Goal: Information Seeking & Learning: Check status

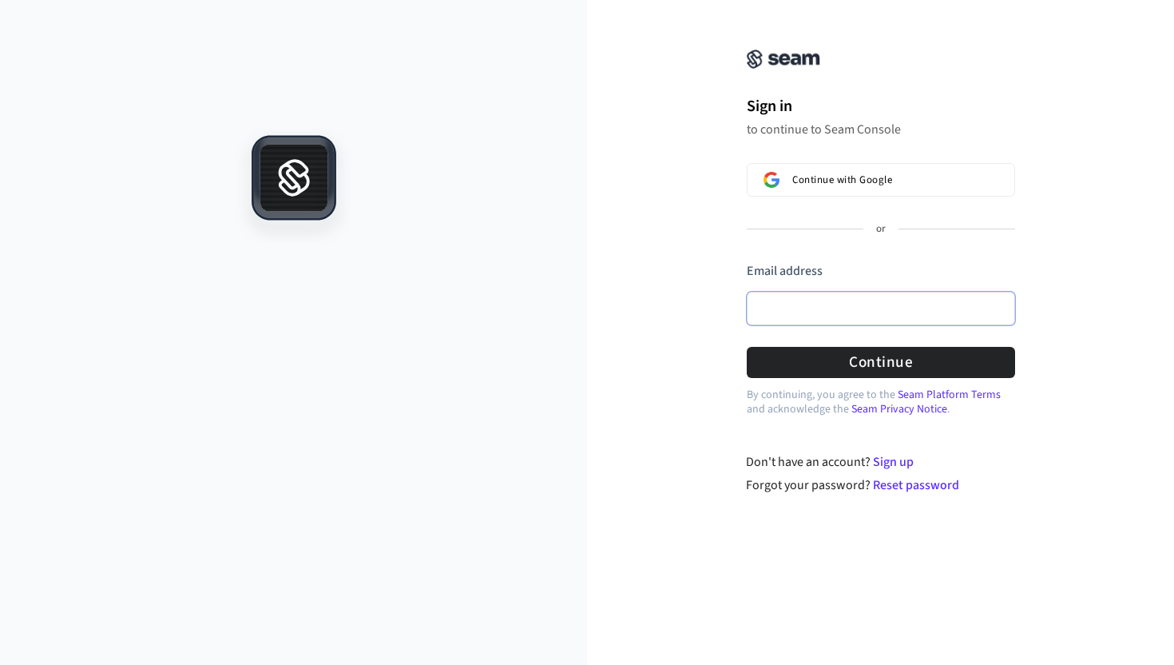
click at [833, 300] on input "Email address" at bounding box center [881, 309] width 268 height 34
click at [897, 299] on input "Email address" at bounding box center [881, 309] width 268 height 34
paste input "**********"
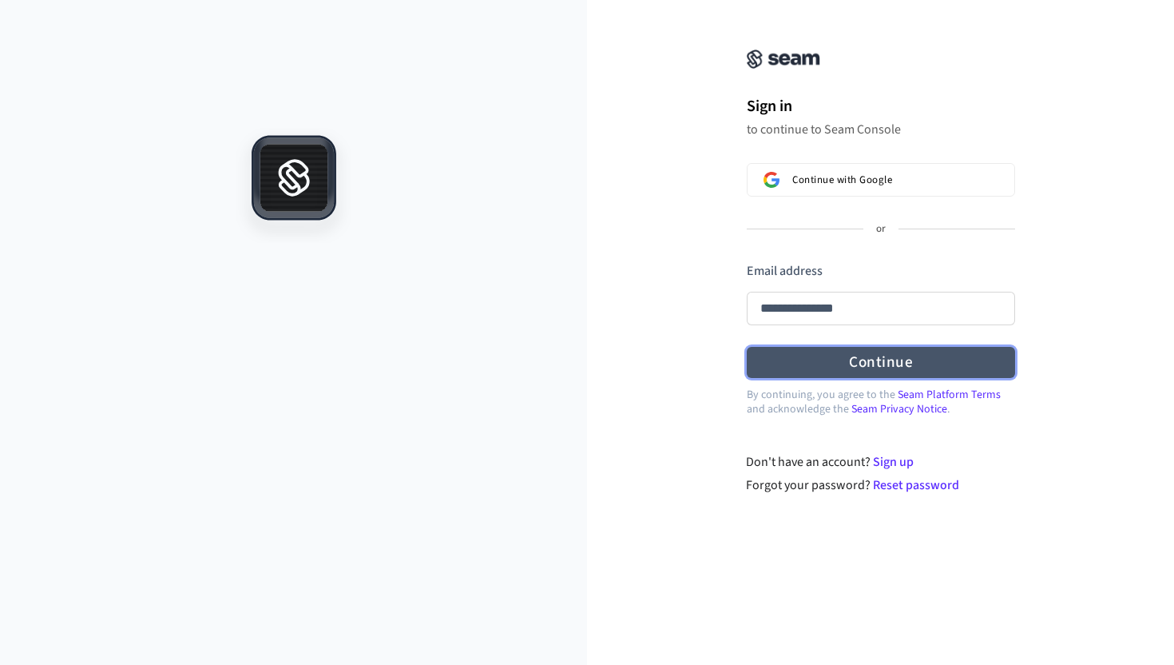
click at [884, 357] on button "Continue" at bounding box center [881, 362] width 268 height 31
type input "**********"
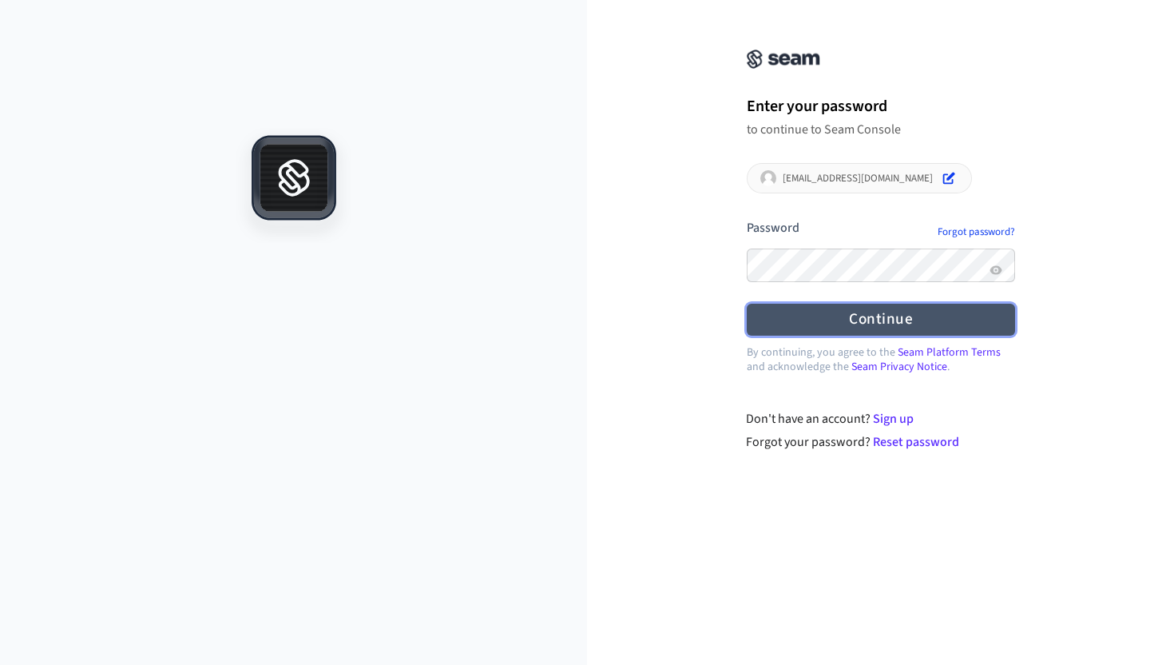
click at [848, 323] on button "Continue" at bounding box center [881, 319] width 268 height 31
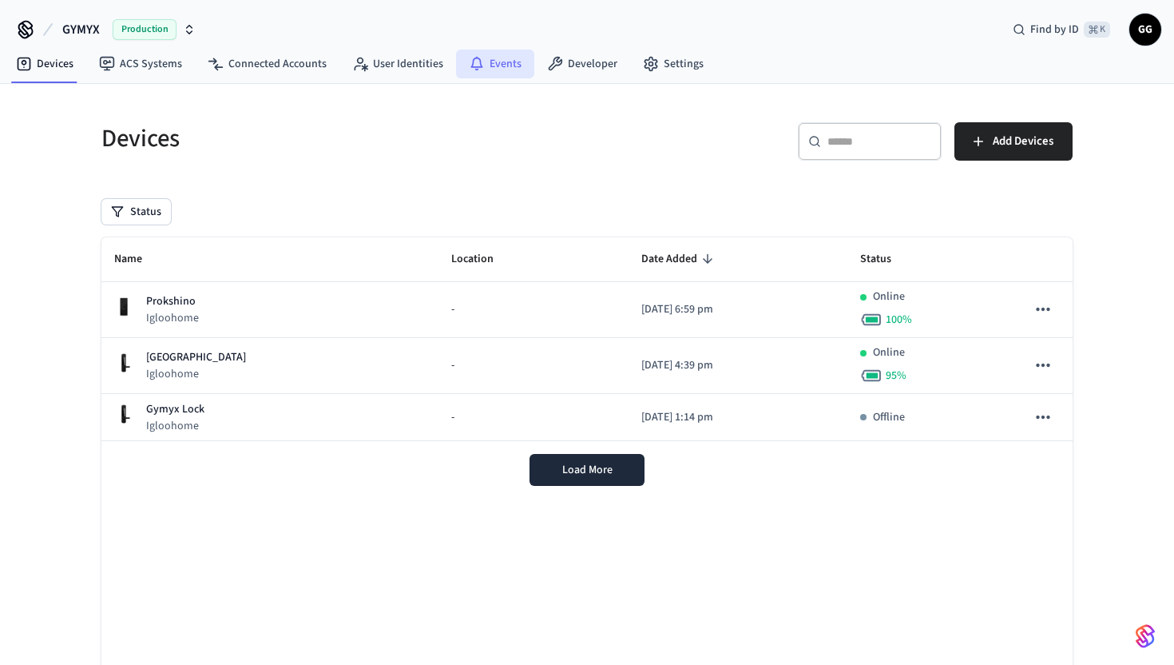
click at [490, 62] on link "Events" at bounding box center [495, 64] width 78 height 29
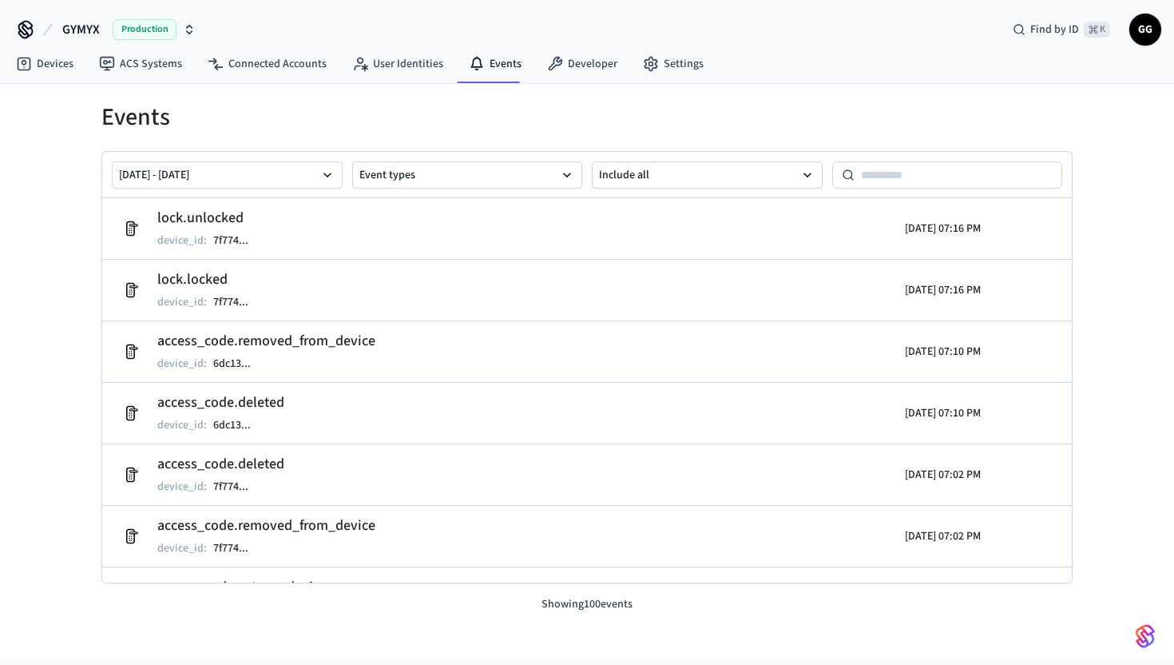
click at [572, 606] on p "Showing 100 events" at bounding box center [586, 604] width 971 height 17
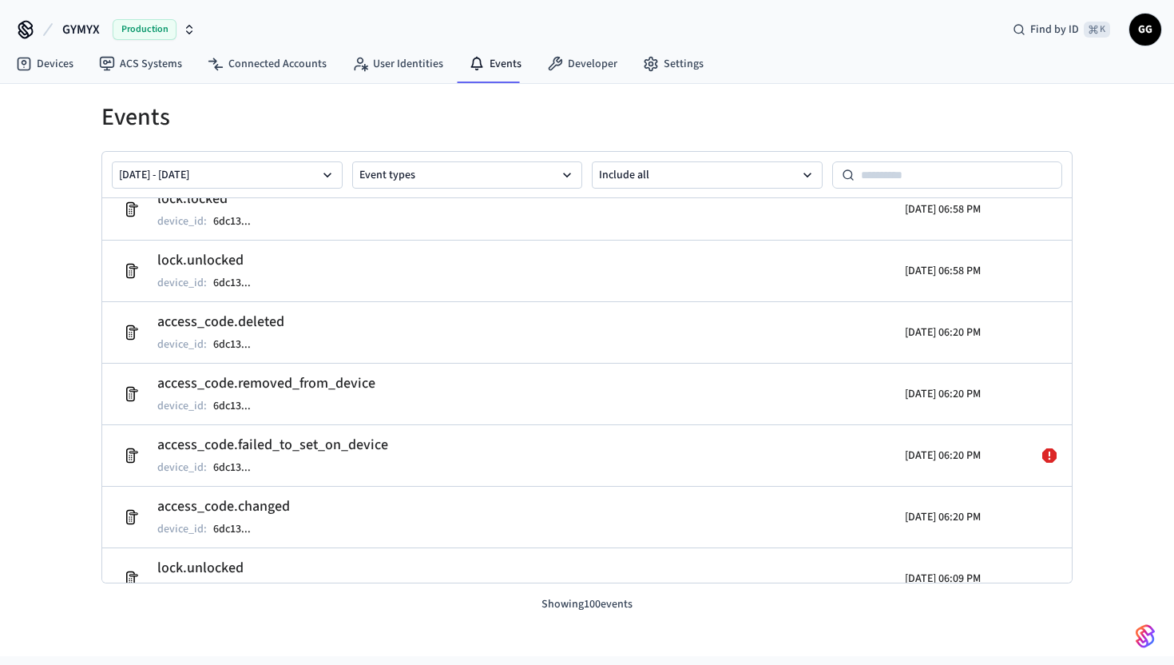
scroll to position [451, 0]
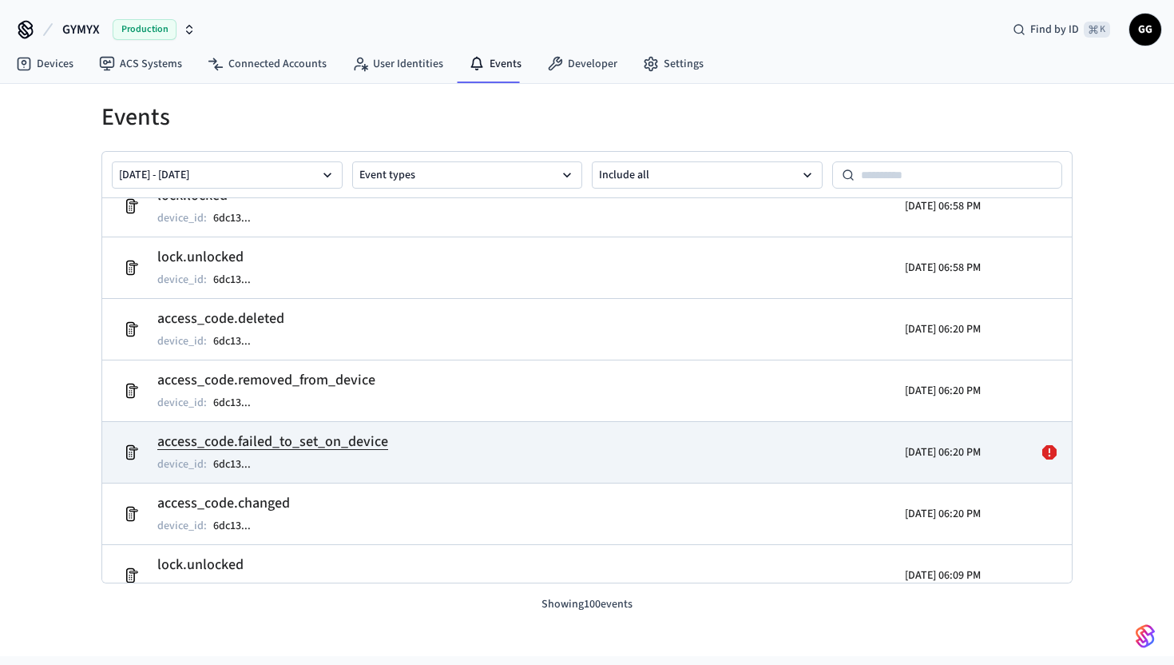
click at [331, 449] on h2 "access_code.failed_to_set_on_device" at bounding box center [272, 442] width 231 height 22
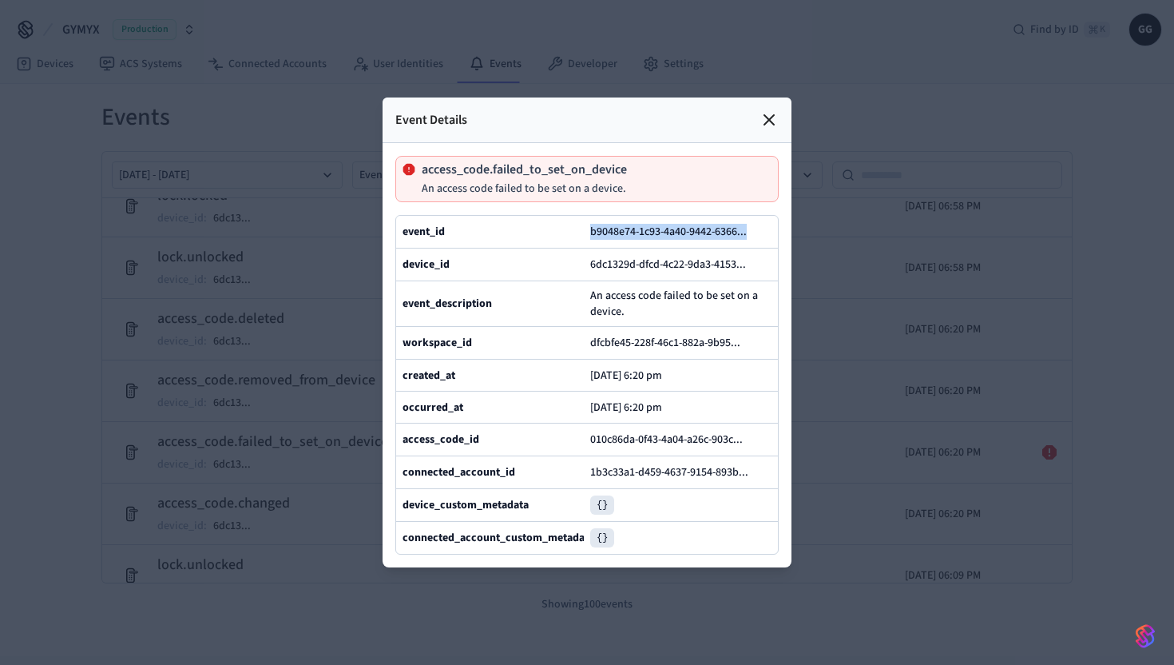
drag, startPoint x: 579, startPoint y: 228, endPoint x: 726, endPoint y: 241, distance: 147.6
click at [726, 241] on div "event_id b9048e74-1c93-4a40-9442-6366 ..." at bounding box center [587, 232] width 382 height 32
click at [757, 232] on icon at bounding box center [754, 231] width 11 height 11
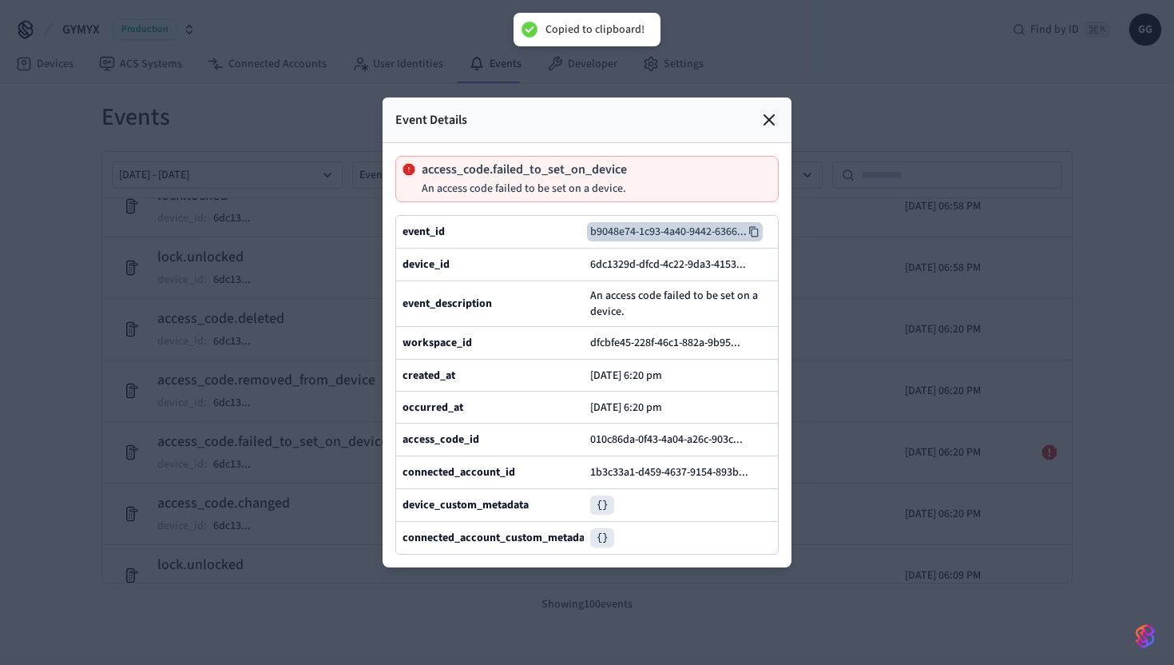
click at [260, 110] on div at bounding box center [587, 332] width 1174 height 665
click at [209, 89] on div at bounding box center [587, 332] width 1174 height 665
click at [767, 118] on icon at bounding box center [769, 120] width 10 height 10
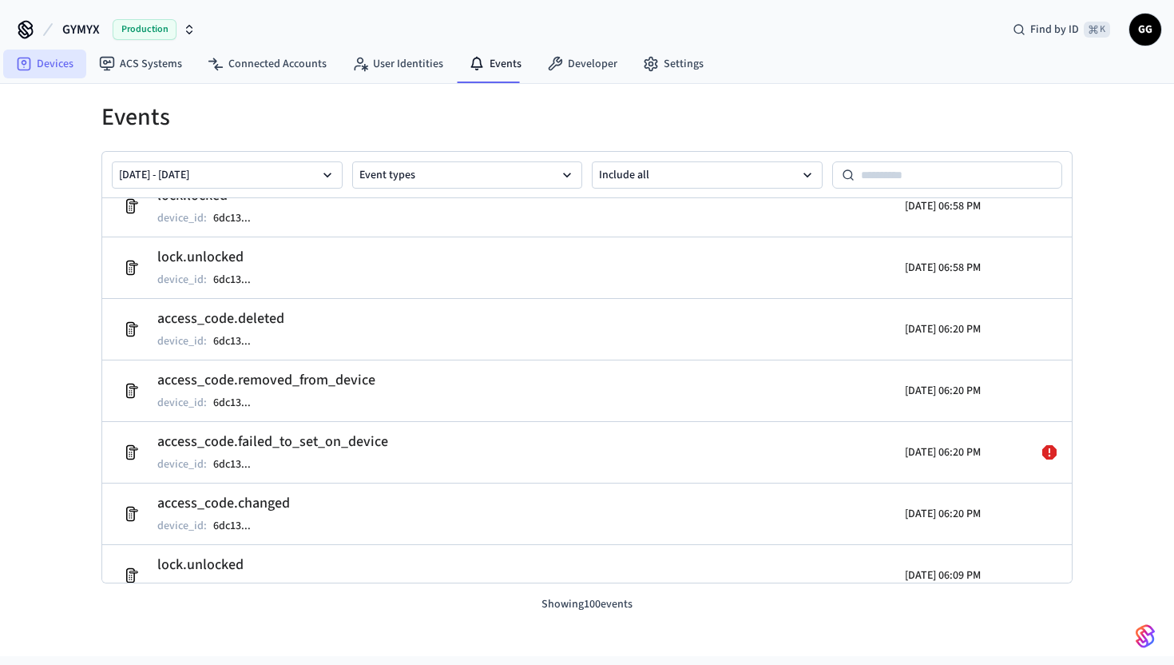
click at [63, 69] on link "Devices" at bounding box center [44, 64] width 83 height 29
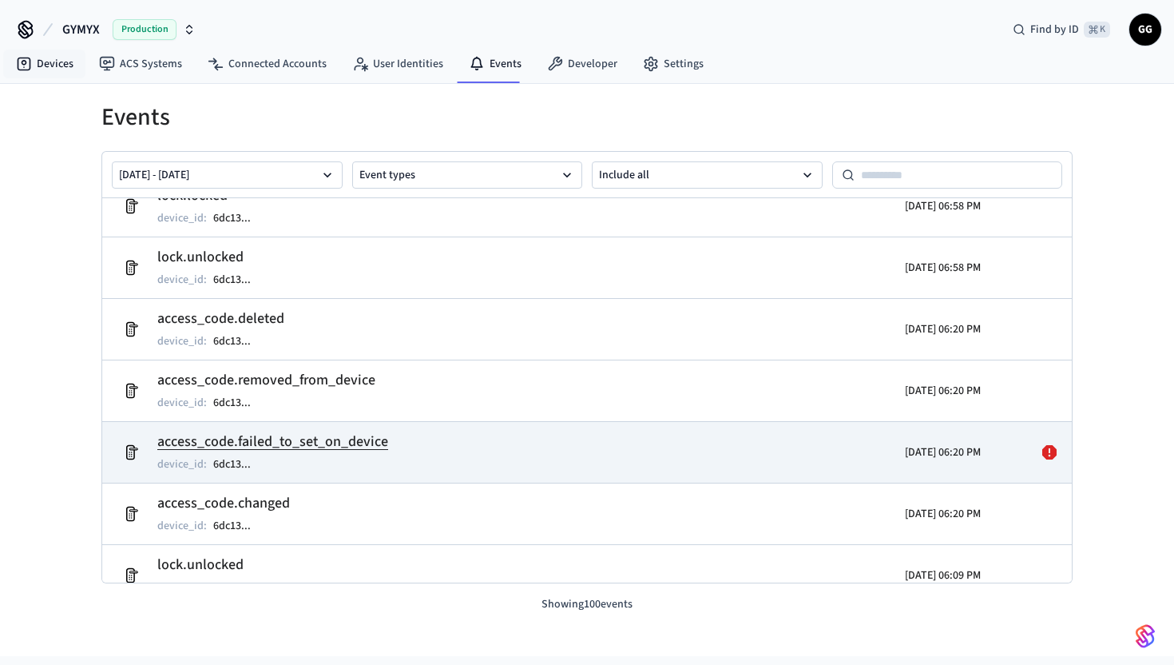
click at [382, 449] on h2 "access_code.failed_to_set_on_device" at bounding box center [272, 442] width 231 height 22
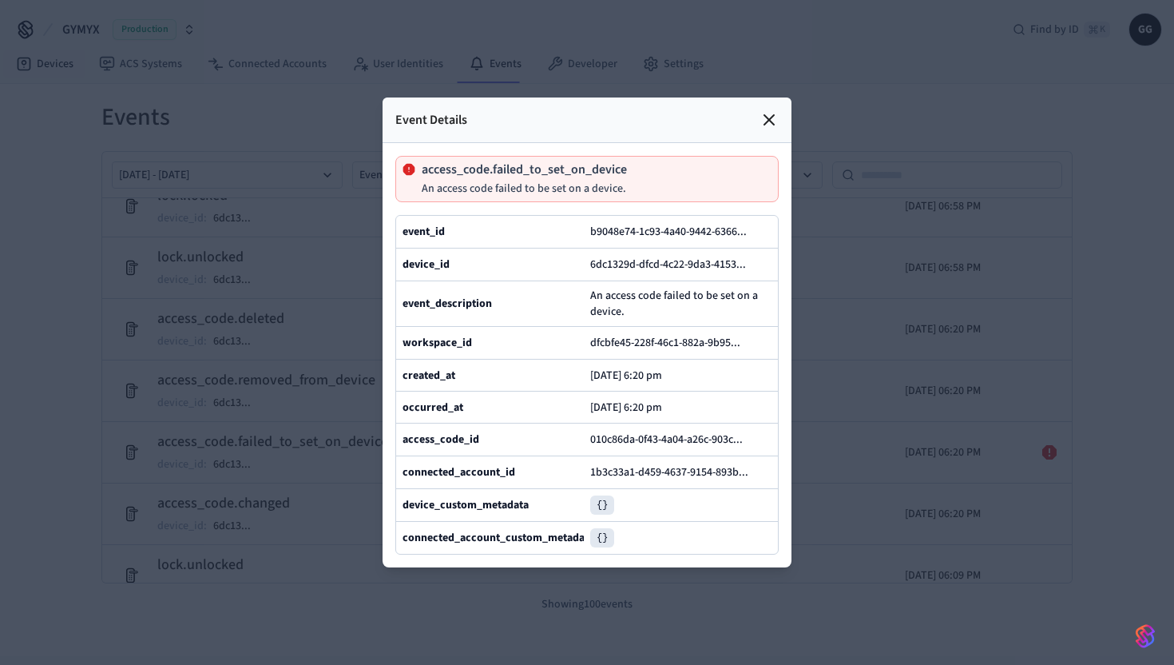
click at [766, 118] on icon at bounding box center [769, 119] width 19 height 19
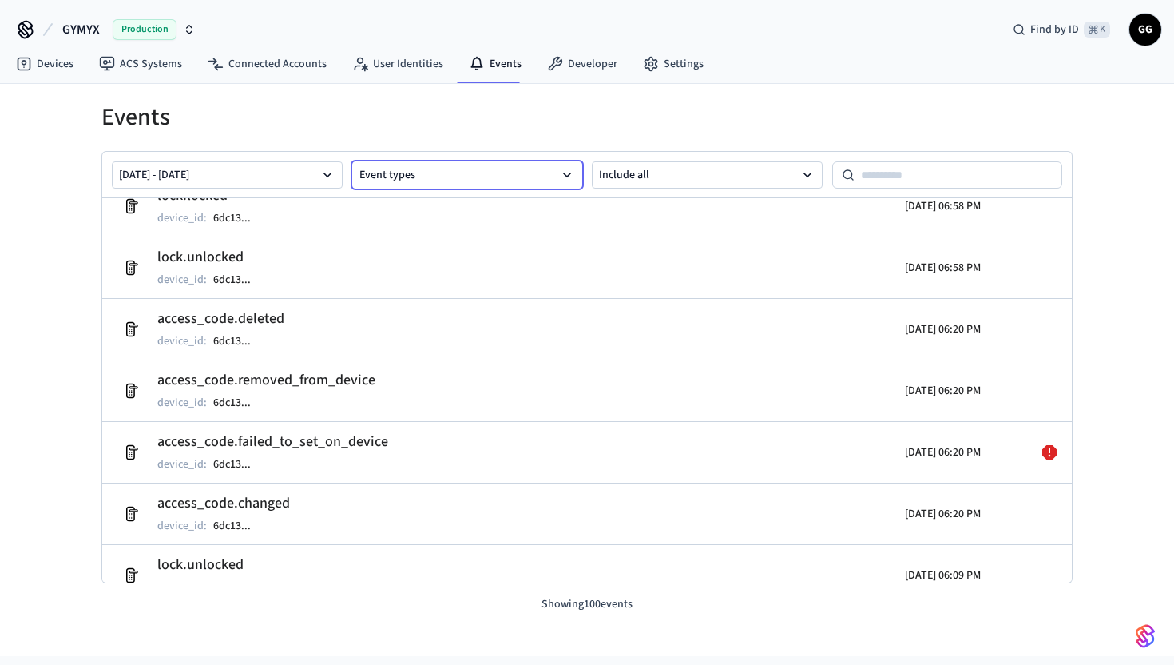
click at [467, 177] on button "Event types" at bounding box center [467, 174] width 231 height 27
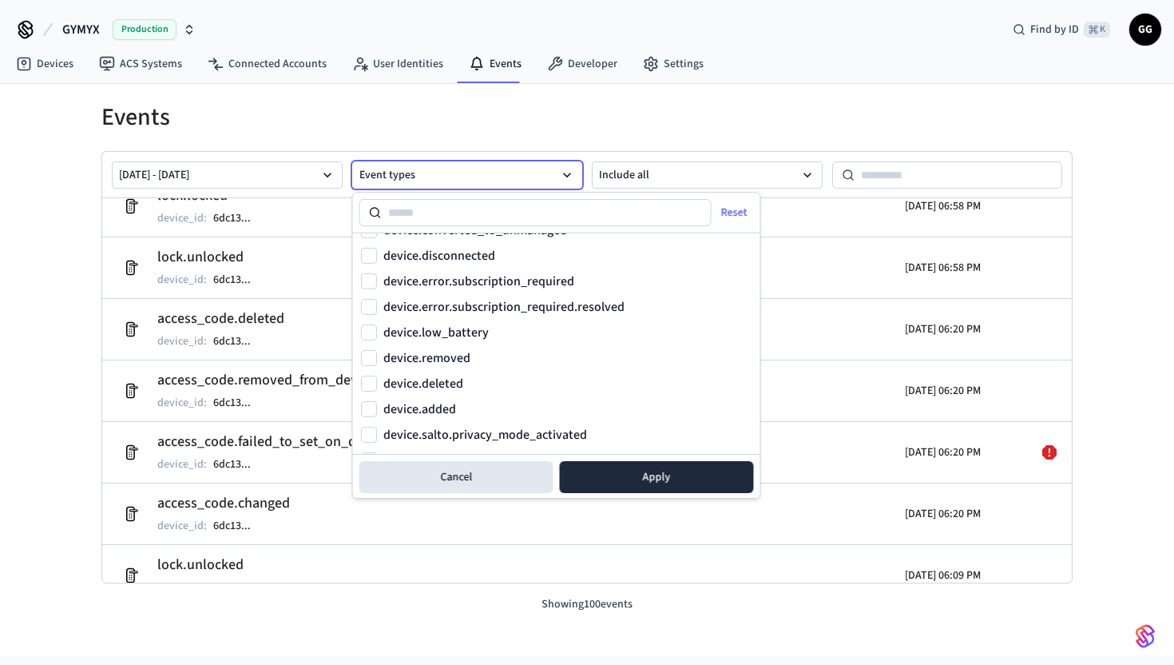
scroll to position [0, 0]
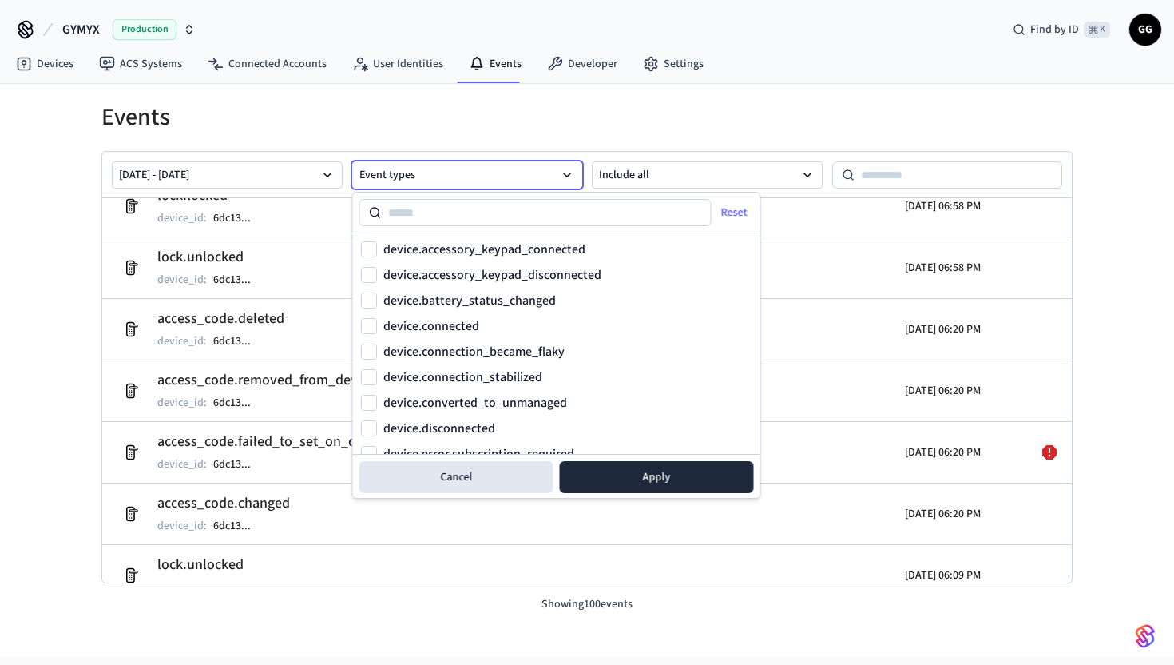
click at [16, 432] on div "Events [DATE] - [DATE] Event types Include all access_code.removed_from_device …" at bounding box center [587, 370] width 1174 height 572
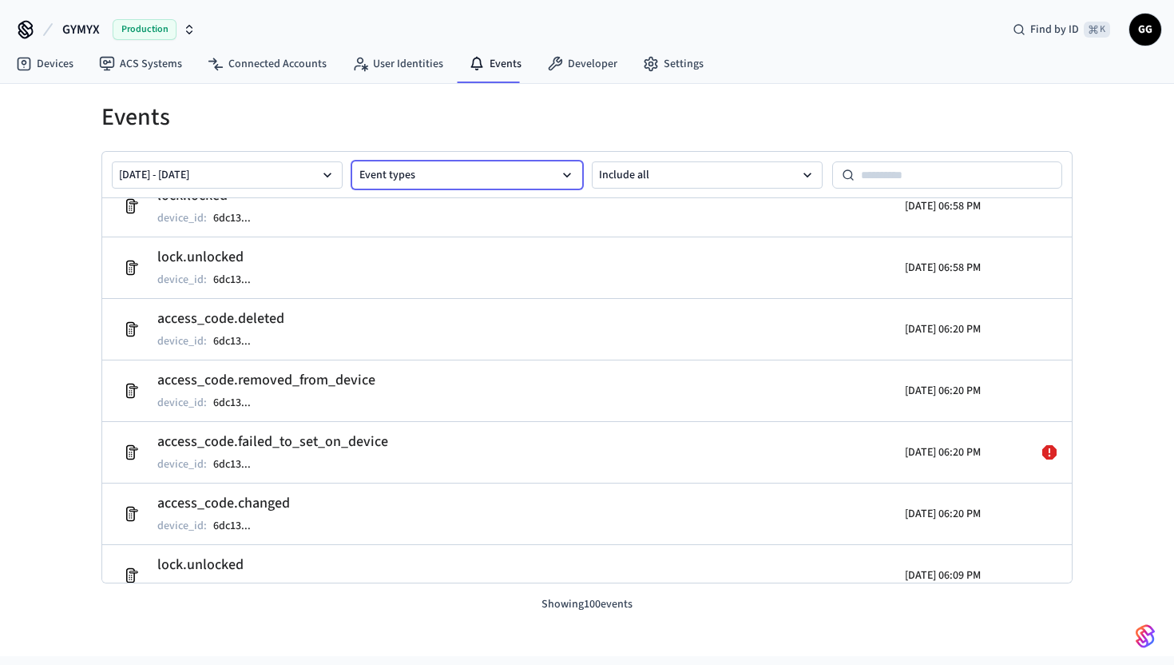
click at [484, 184] on button "Event types" at bounding box center [467, 174] width 231 height 27
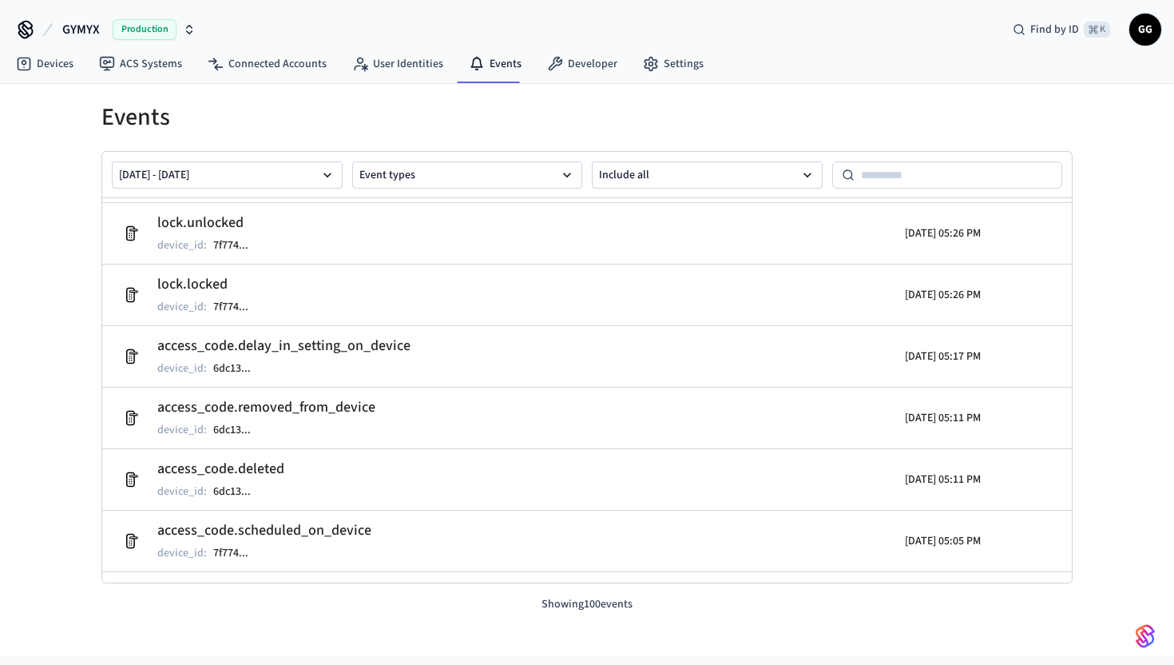
scroll to position [1884, 0]
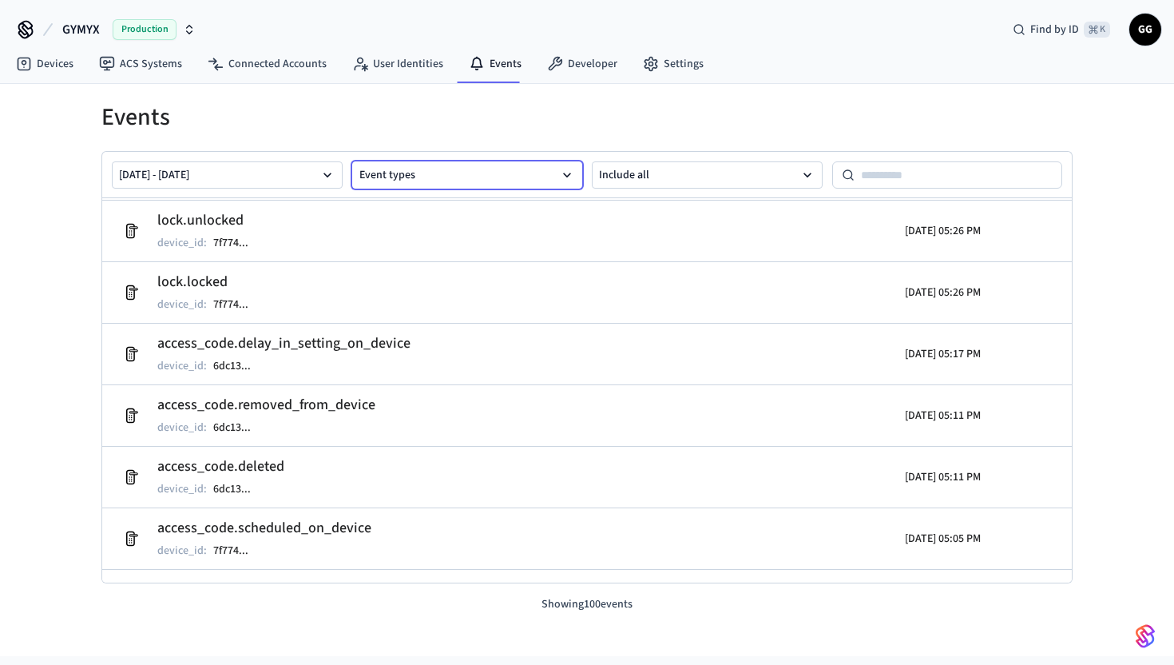
click at [542, 174] on button "Event types" at bounding box center [467, 174] width 231 height 27
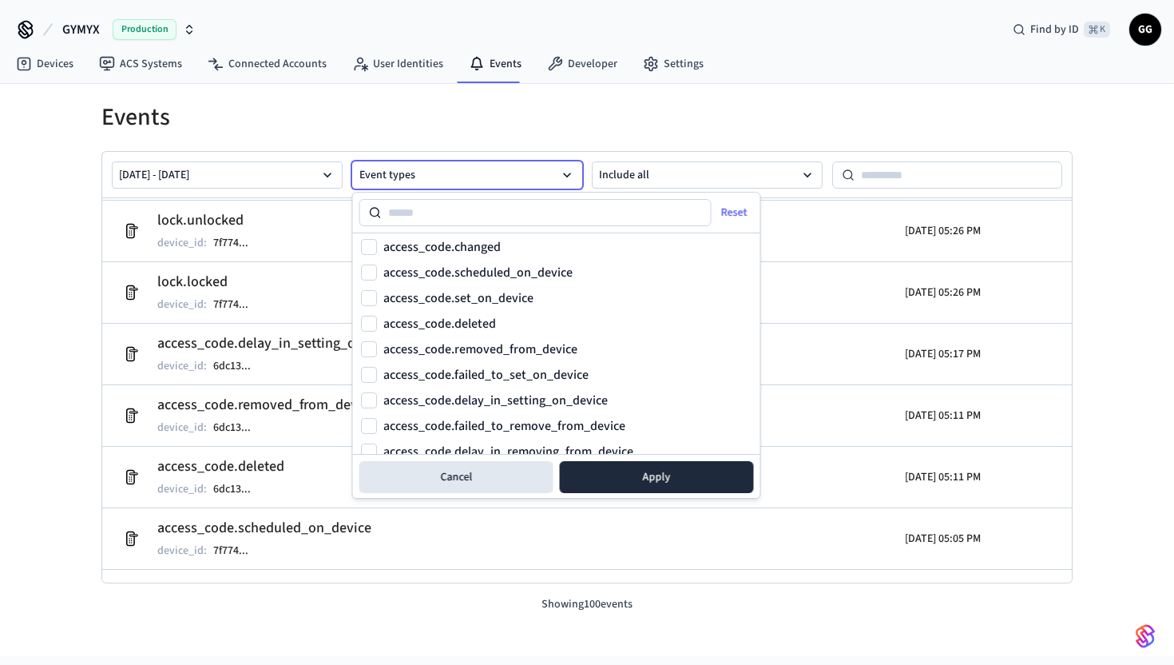
scroll to position [617, 0]
click at [462, 300] on label "access_code.set_on_device" at bounding box center [458, 297] width 150 height 13
click at [377, 300] on button "access_code.set_on_device" at bounding box center [369, 297] width 16 height 16
click at [461, 301] on label "access_code.set_on_device" at bounding box center [458, 297] width 150 height 13
click at [377, 301] on button "access_code.set_on_device" at bounding box center [369, 297] width 16 height 16
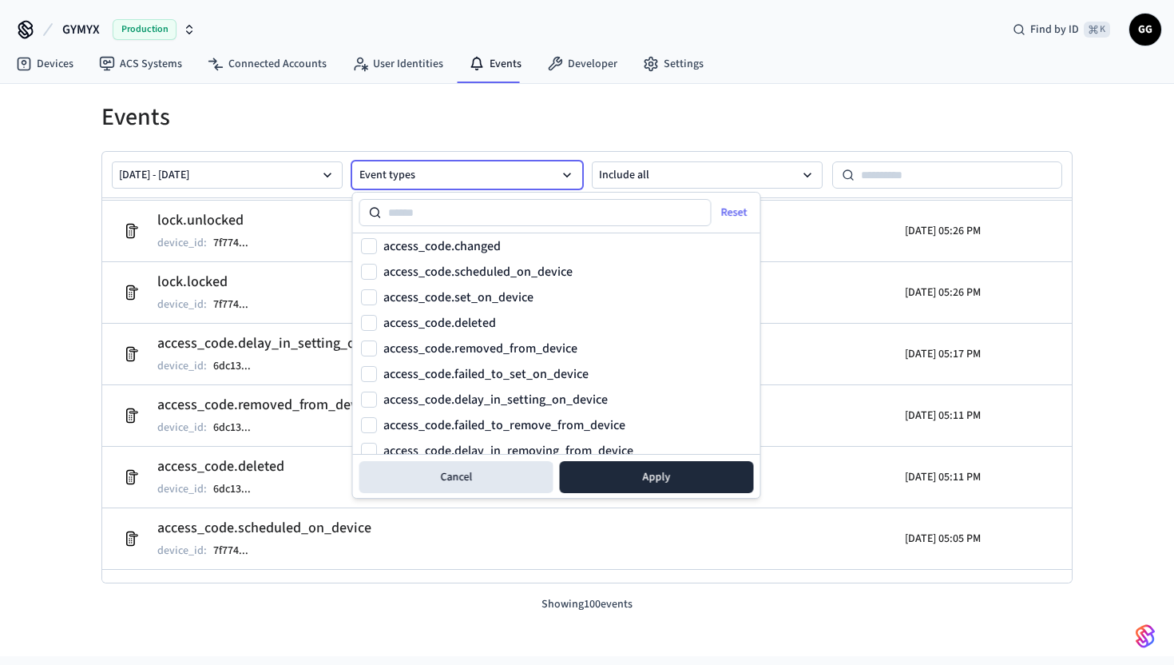
click at [469, 372] on label "access_code.failed_to_set_on_device" at bounding box center [485, 373] width 205 height 13
click at [377, 372] on button "access_code.failed_to_set_on_device" at bounding box center [369, 374] width 16 height 16
click at [459, 220] on input at bounding box center [547, 212] width 330 height 19
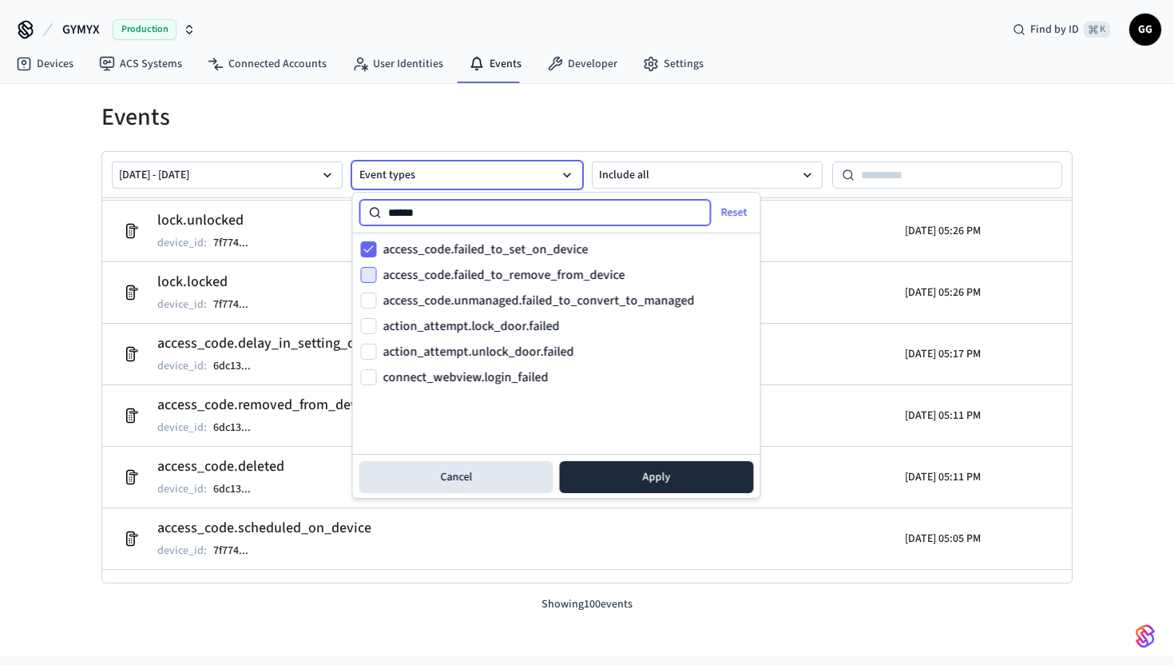
type input "******"
click at [372, 273] on button "access_code.failed_to_remove_from_device" at bounding box center [369, 275] width 16 height 16
click at [372, 305] on button "access_code.unmanaged.failed_to_convert_to_managed" at bounding box center [369, 300] width 16 height 16
click at [370, 332] on button "action_attempt.lock_door.failed" at bounding box center [369, 326] width 16 height 16
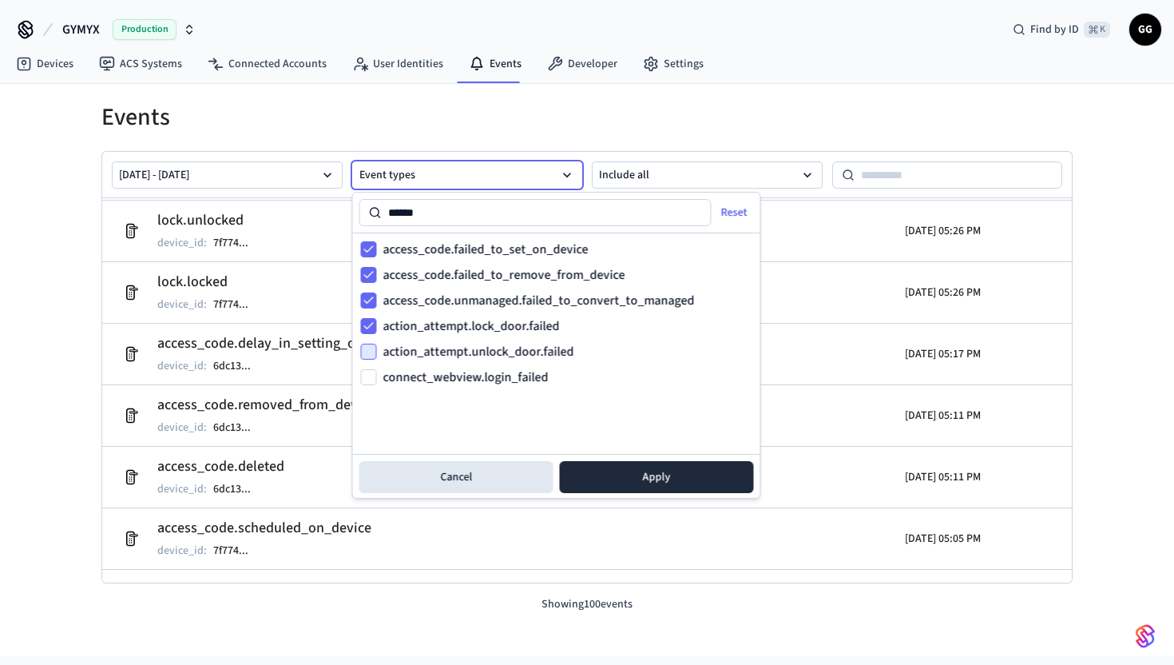
click at [368, 357] on button "action_attempt.unlock_door.failed" at bounding box center [369, 351] width 16 height 16
click at [367, 380] on button "connect_webview.login_failed" at bounding box center [369, 377] width 16 height 16
click at [631, 467] on button "Apply" at bounding box center [657, 477] width 194 height 32
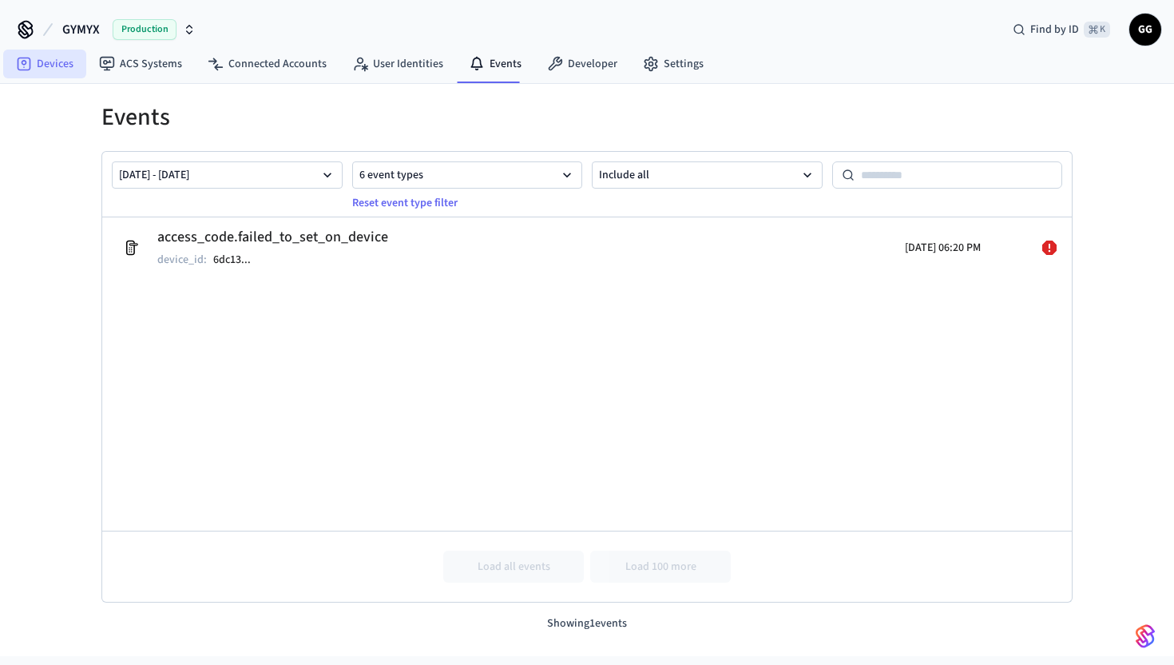
click at [26, 73] on link "Devices" at bounding box center [44, 64] width 83 height 29
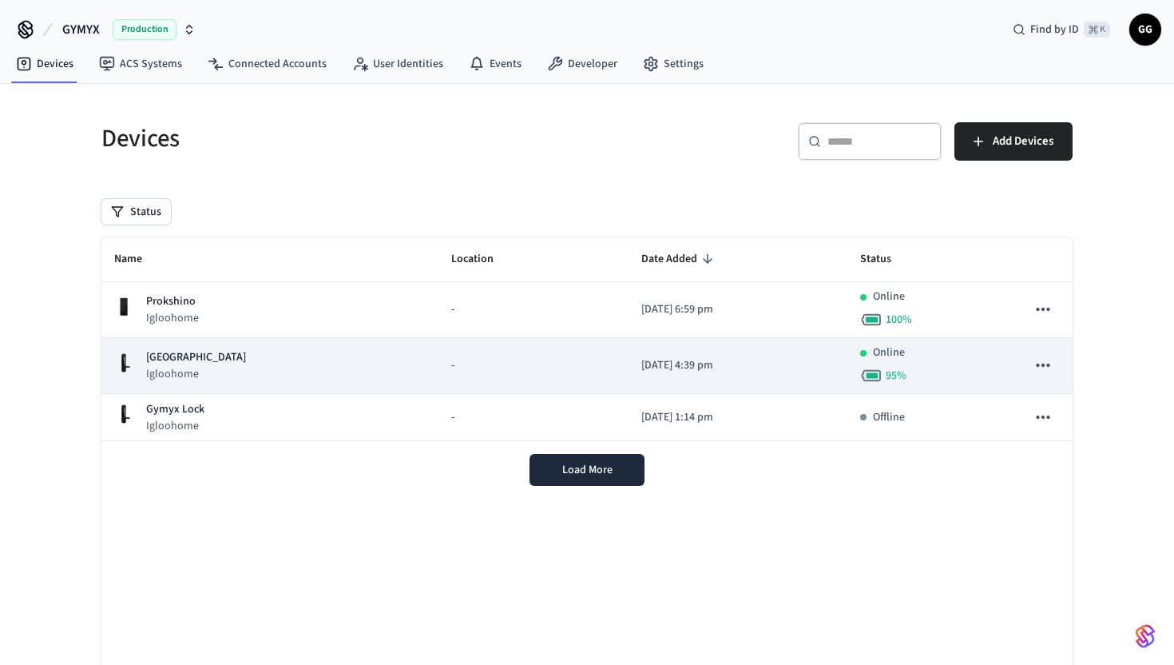
click at [178, 364] on p "[GEOGRAPHIC_DATA]" at bounding box center [196, 357] width 100 height 17
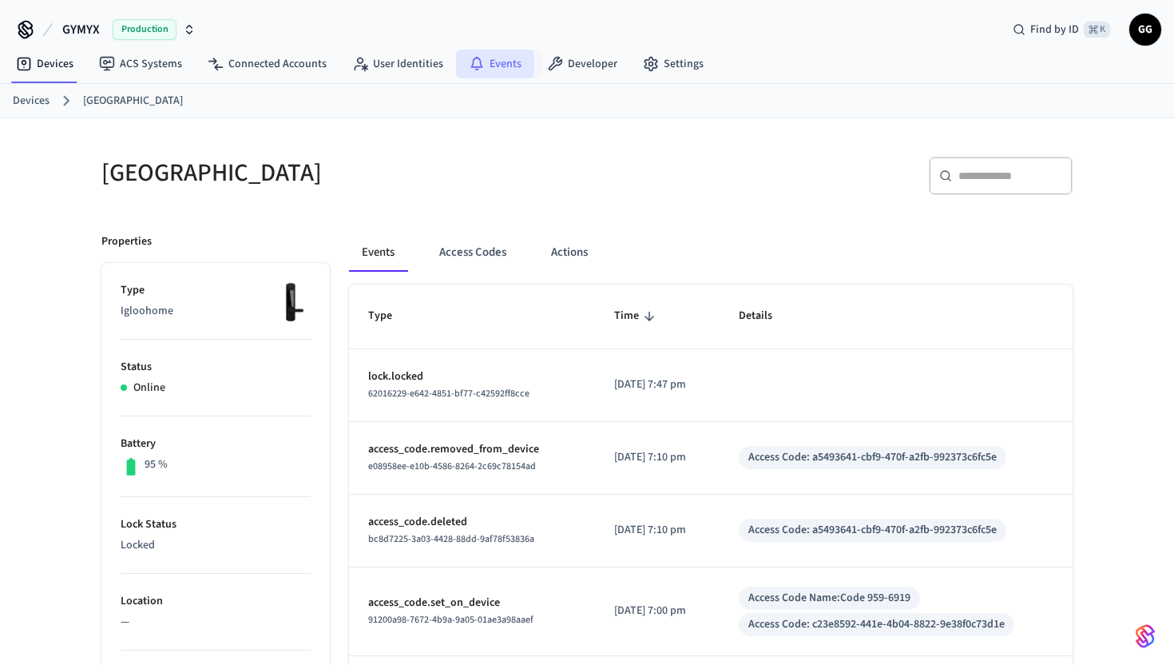
click at [497, 68] on link "Events" at bounding box center [495, 64] width 78 height 29
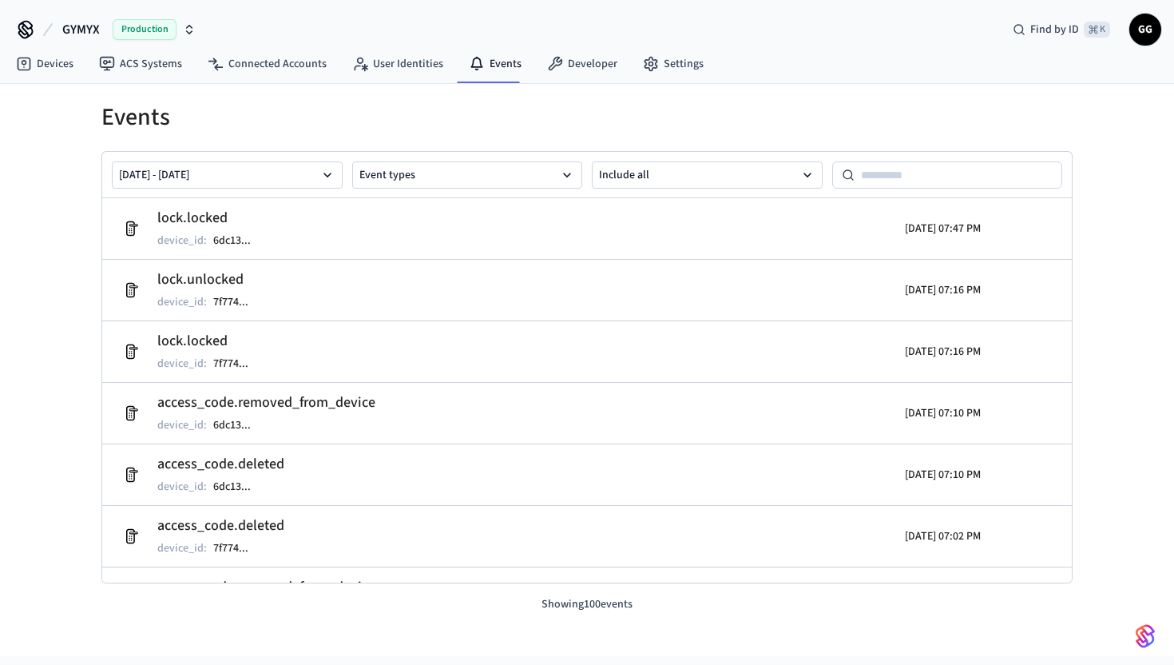
click at [446, 193] on div "[DATE] - [DATE] Event types Include all" at bounding box center [587, 175] width 970 height 46
click at [452, 181] on button "Event types" at bounding box center [467, 174] width 231 height 27
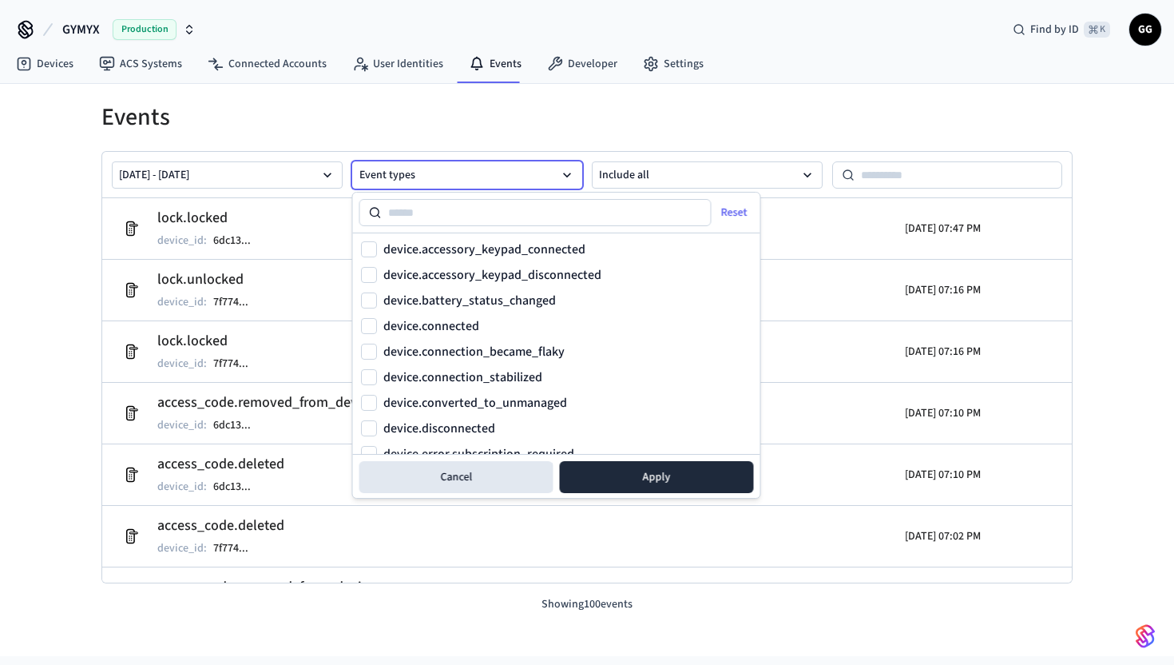
click at [228, 137] on div "Events [DATE] - [DATE] Event types Include all lock.locked device_id : 6dc13 ..…" at bounding box center [587, 358] width 997 height 510
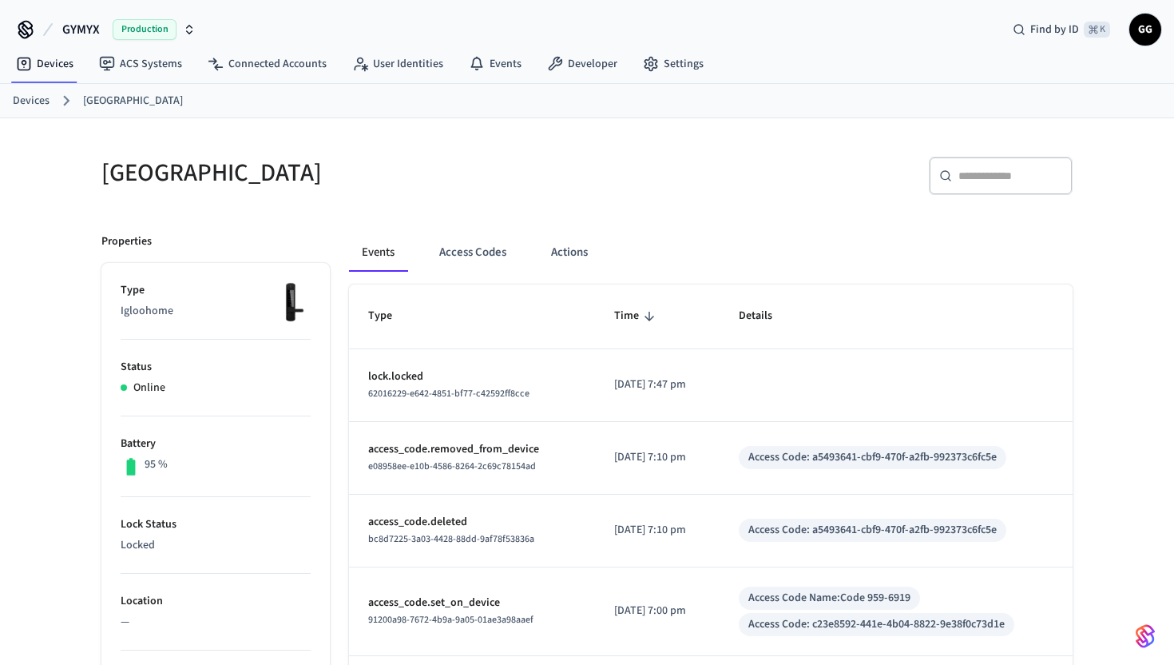
click at [46, 102] on link "Devices" at bounding box center [31, 101] width 37 height 17
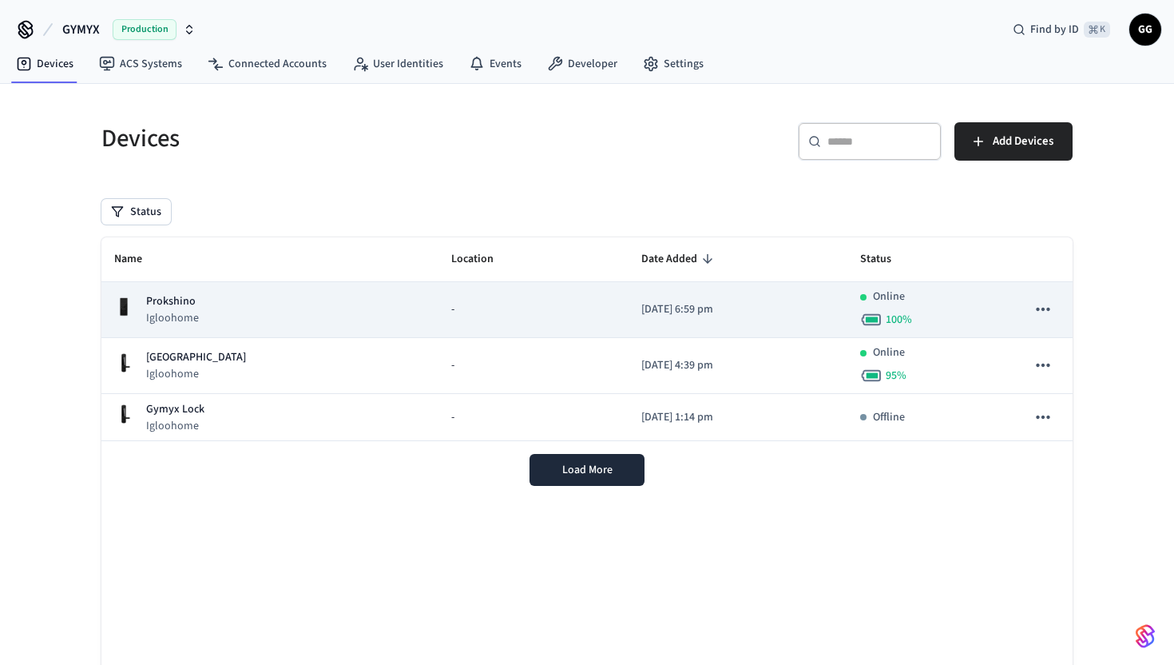
click at [202, 305] on div "Prokshino Igloohome" at bounding box center [270, 309] width 312 height 33
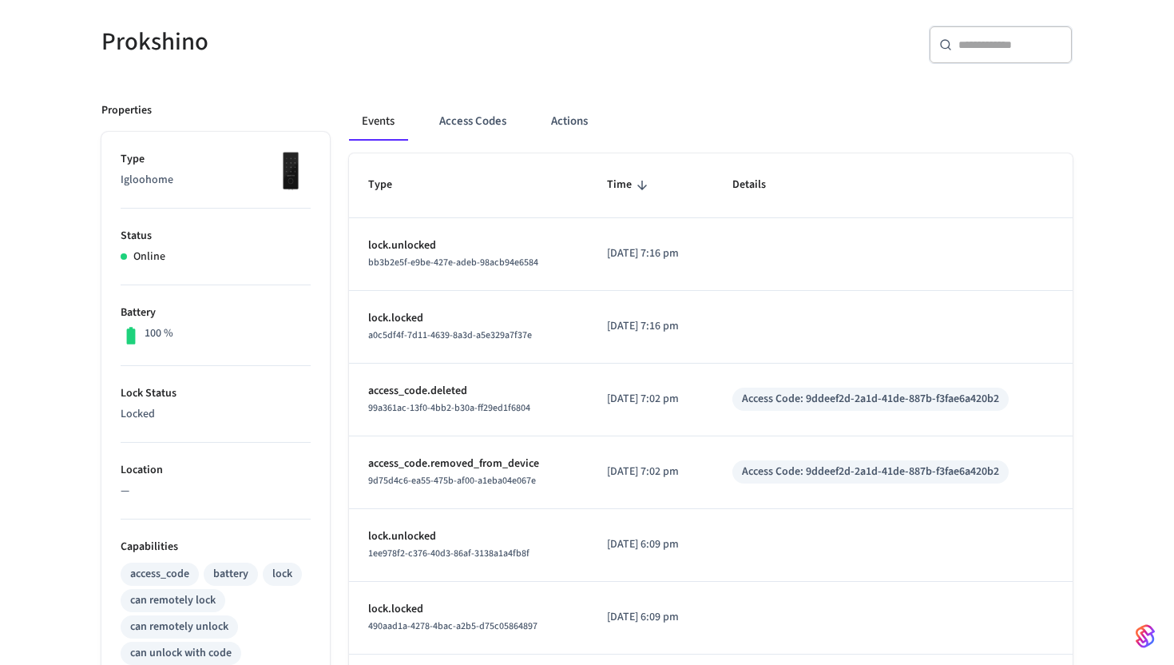
scroll to position [546, 0]
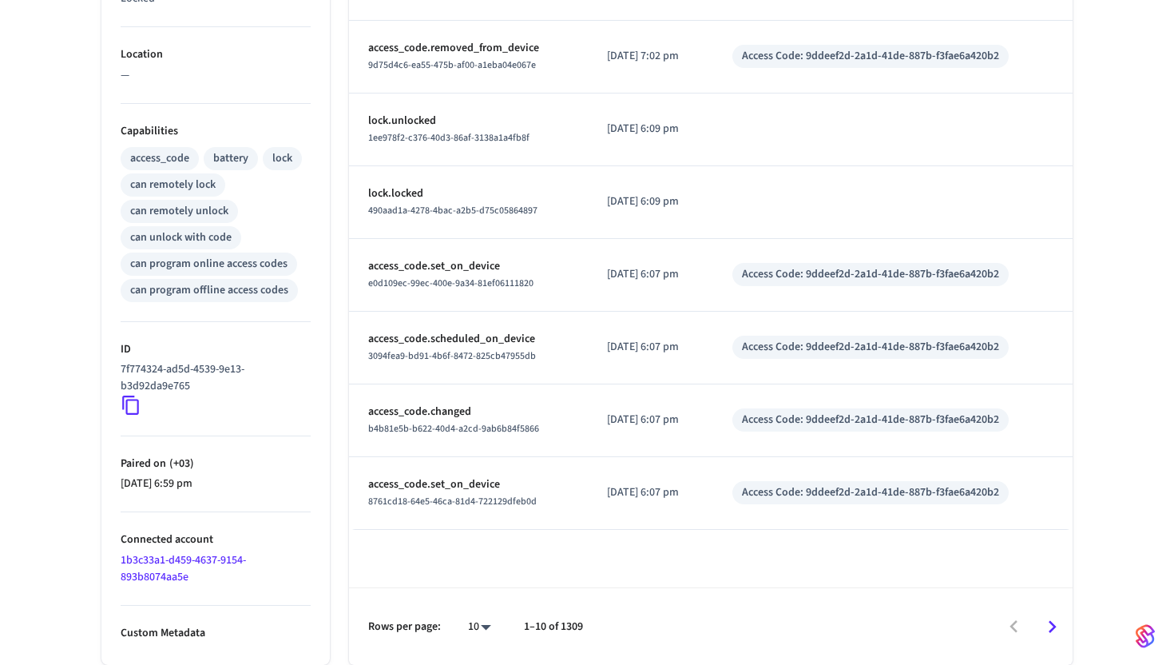
click at [494, 629] on body "GYMYX Production Find by ID ⌘ K GG Devices ACS Systems Connected Accounts User …" at bounding box center [587, 59] width 1174 height 1211
click at [490, 616] on li "100" at bounding box center [473, 618] width 42 height 42
type input "***"
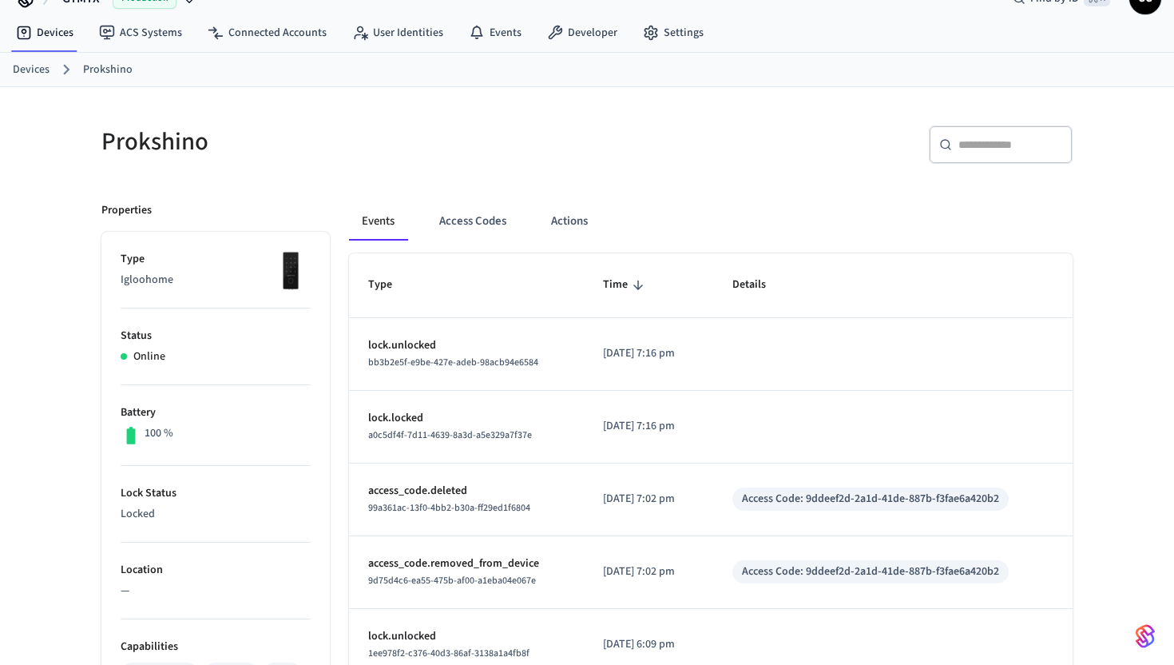
scroll to position [0, 0]
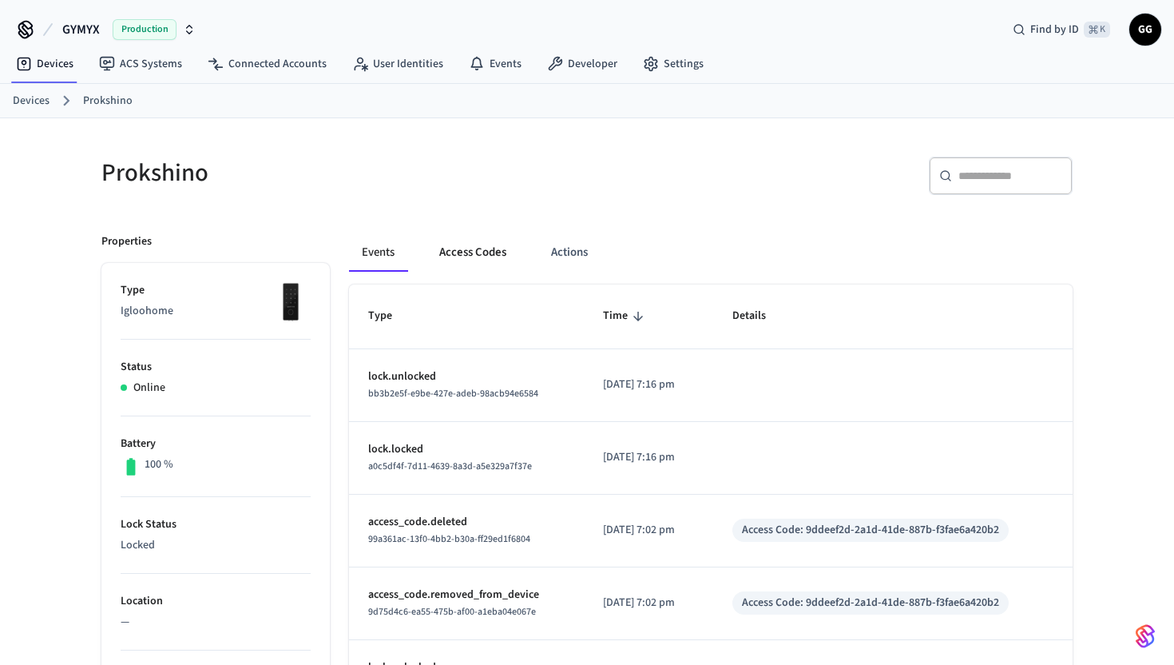
click at [475, 244] on button "Access Codes" at bounding box center [473, 252] width 93 height 38
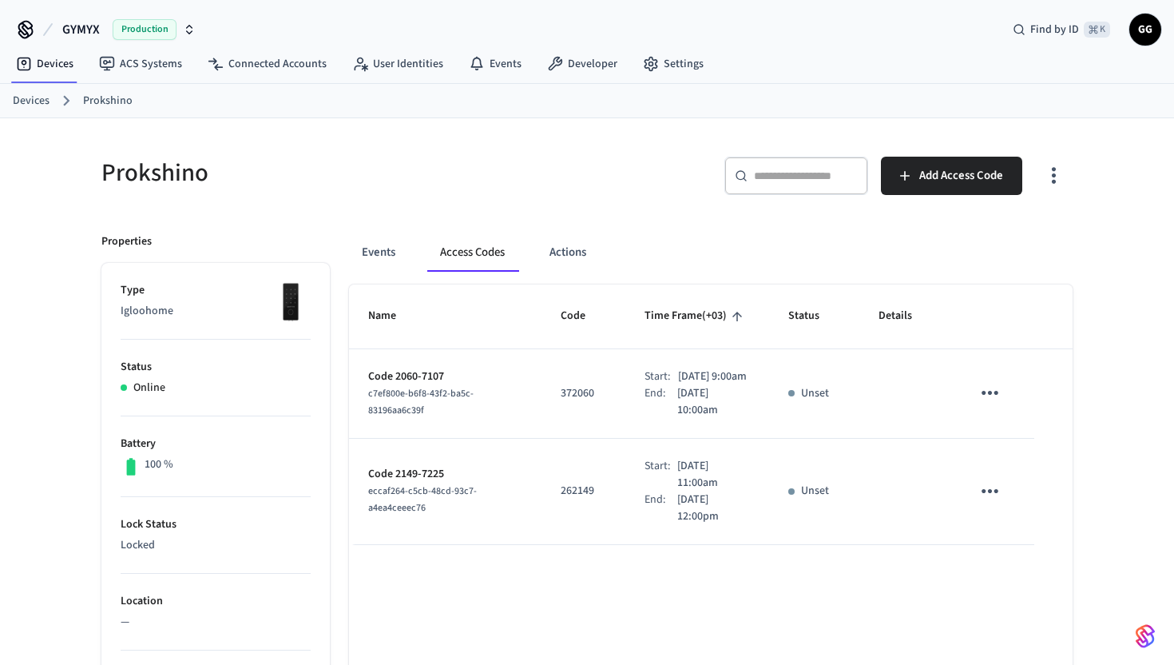
click at [18, 93] on link "Devices" at bounding box center [31, 101] width 37 height 17
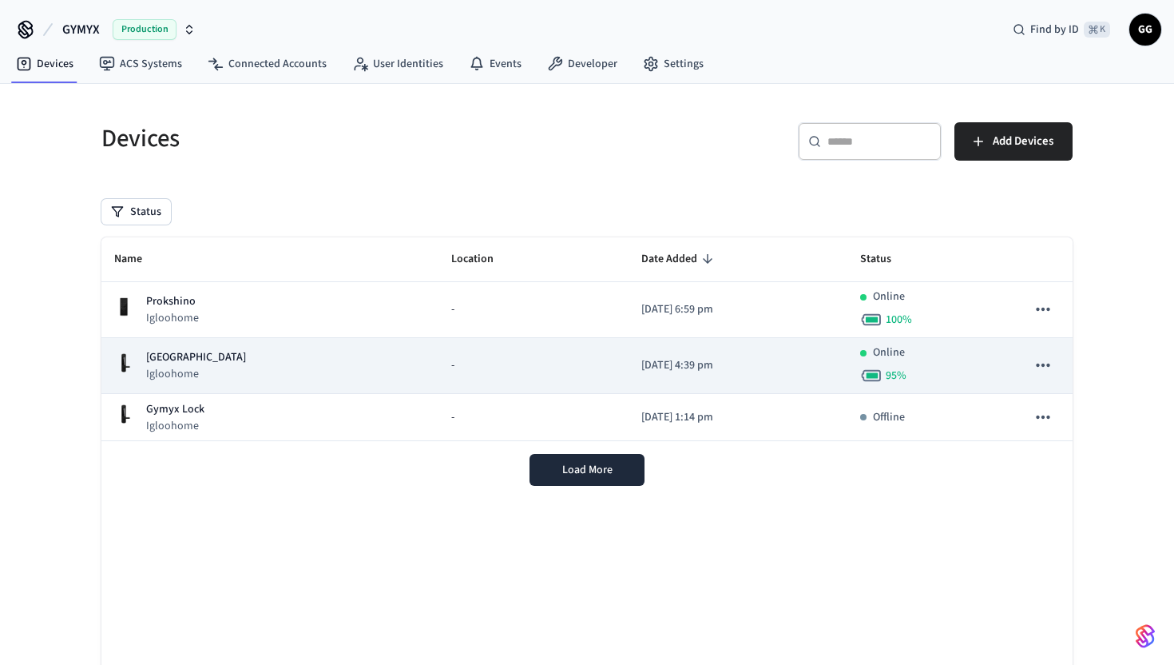
click at [173, 362] on p "[GEOGRAPHIC_DATA]" at bounding box center [196, 357] width 100 height 17
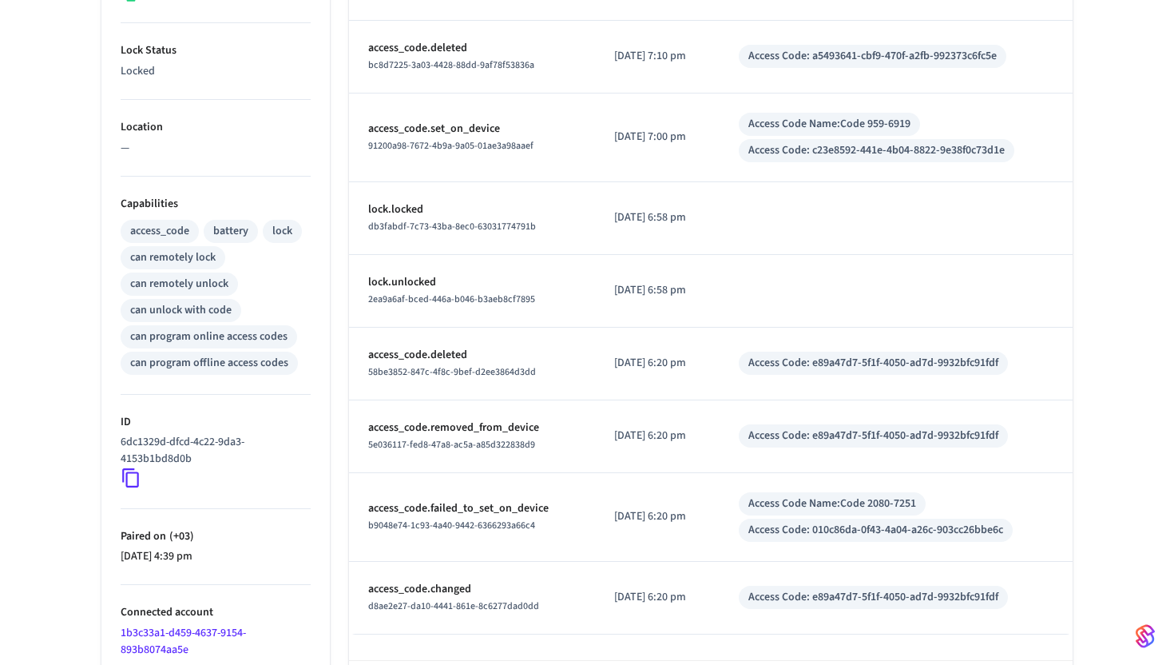
scroll to position [510, 0]
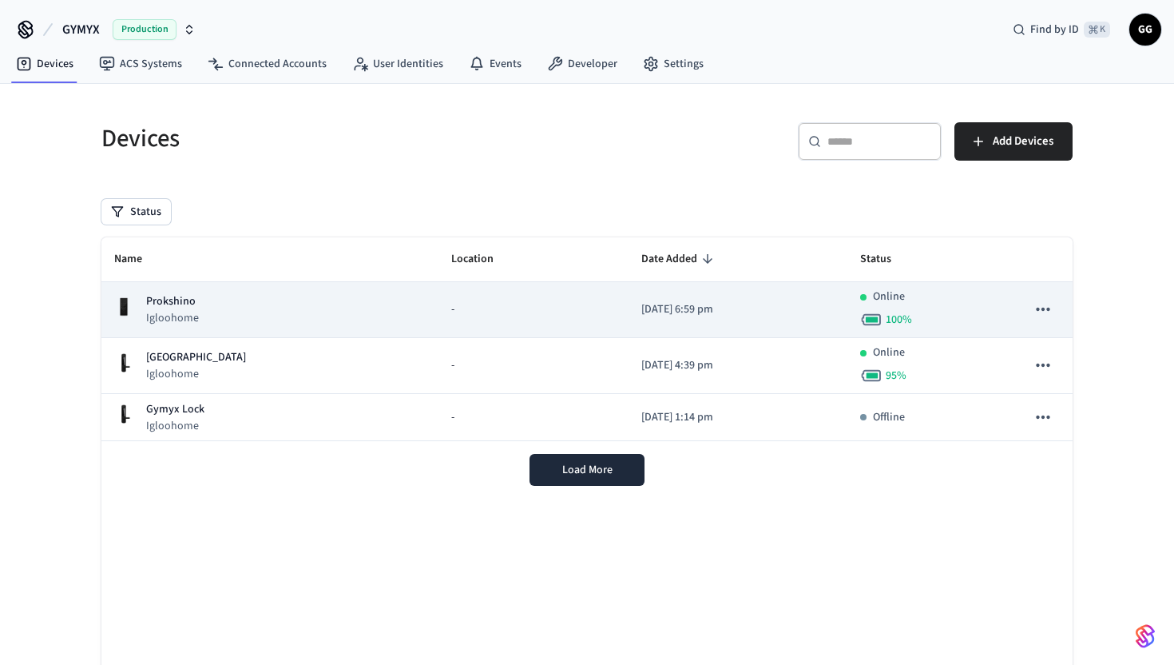
click at [165, 304] on p "Prokshino" at bounding box center [172, 301] width 53 height 17
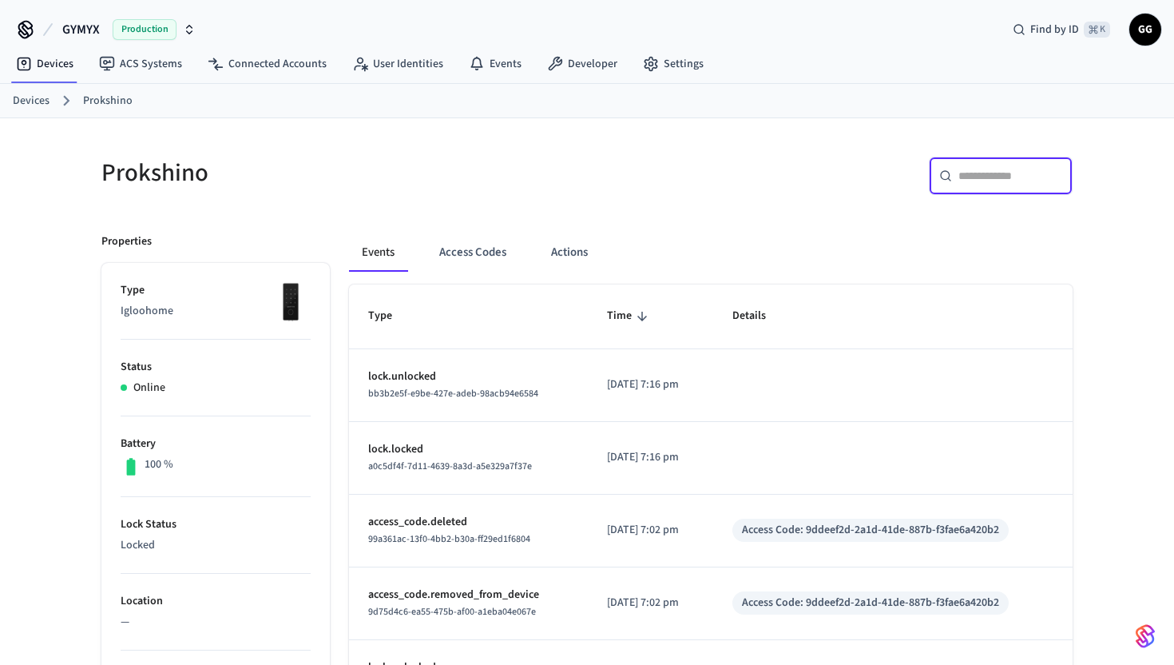
click at [989, 179] on input "text" at bounding box center [1011, 176] width 104 height 16
paste input "**********"
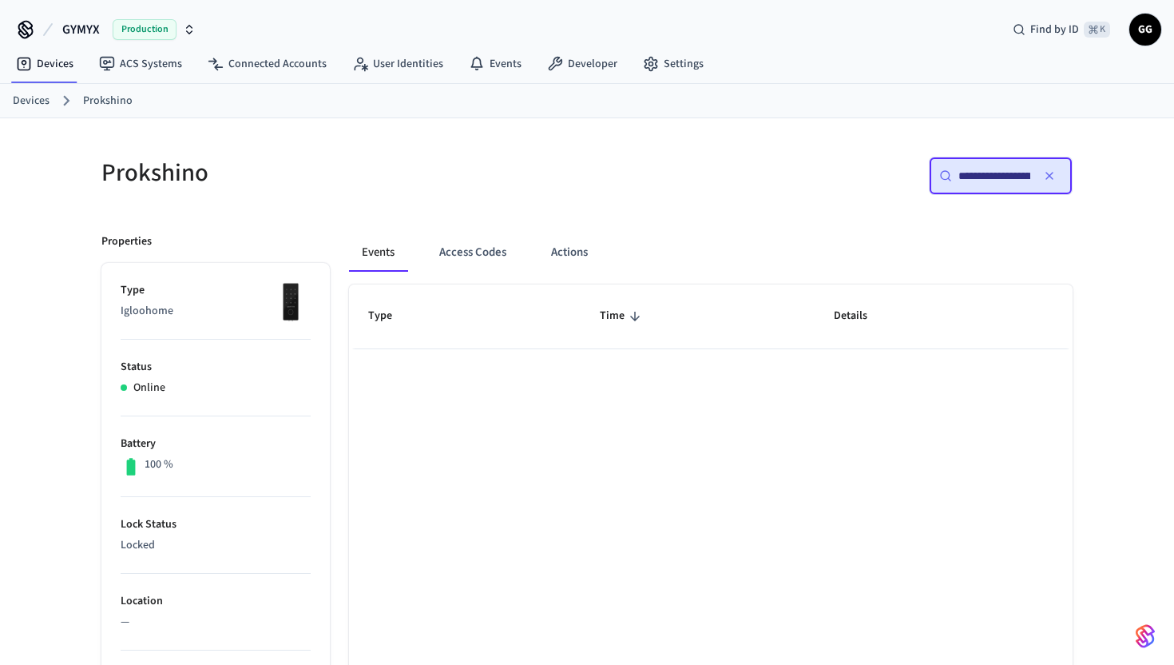
scroll to position [0, 122]
type input "**********"
click at [1051, 176] on icon "button" at bounding box center [1049, 175] width 13 height 13
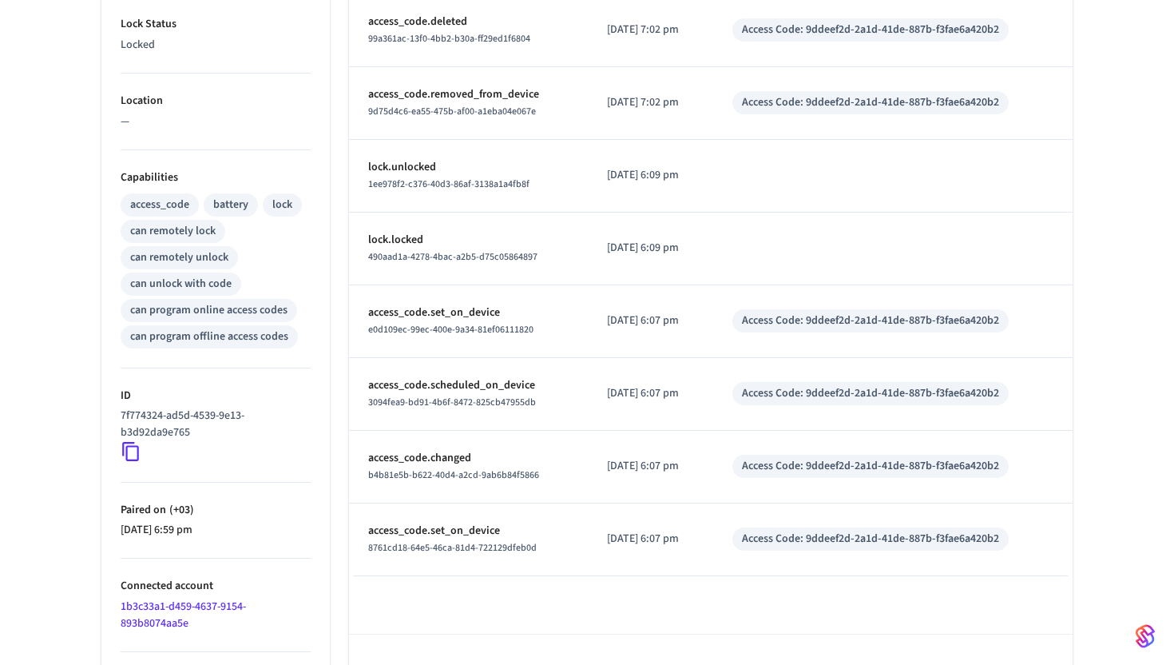
scroll to position [546, 0]
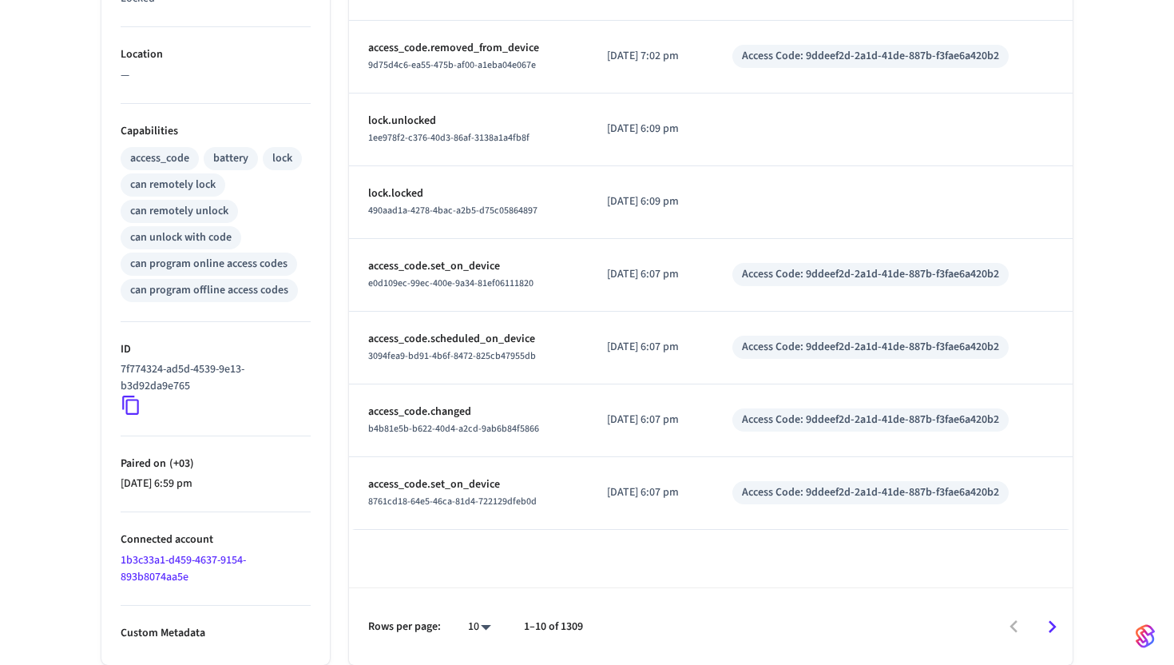
click at [481, 631] on body "GYMYX Production Find by ID ⌘ K GG Devices ACS Systems Connected Accounts User …" at bounding box center [587, 59] width 1174 height 1211
click at [476, 616] on li "100" at bounding box center [473, 618] width 42 height 42
type input "***"
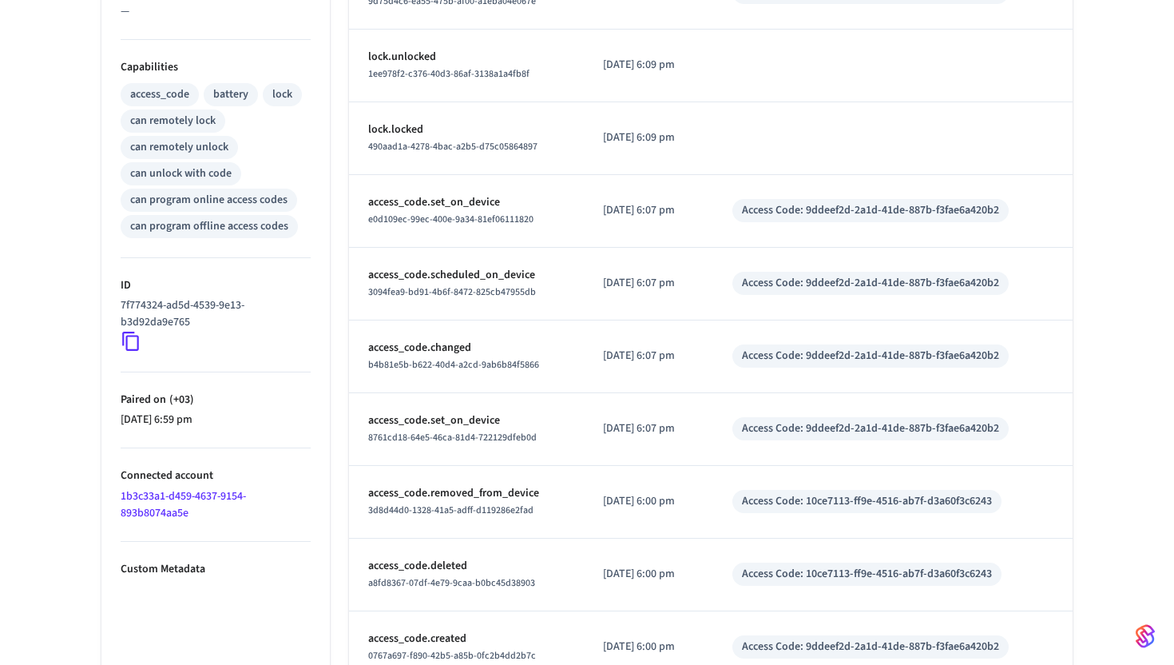
scroll to position [0, 0]
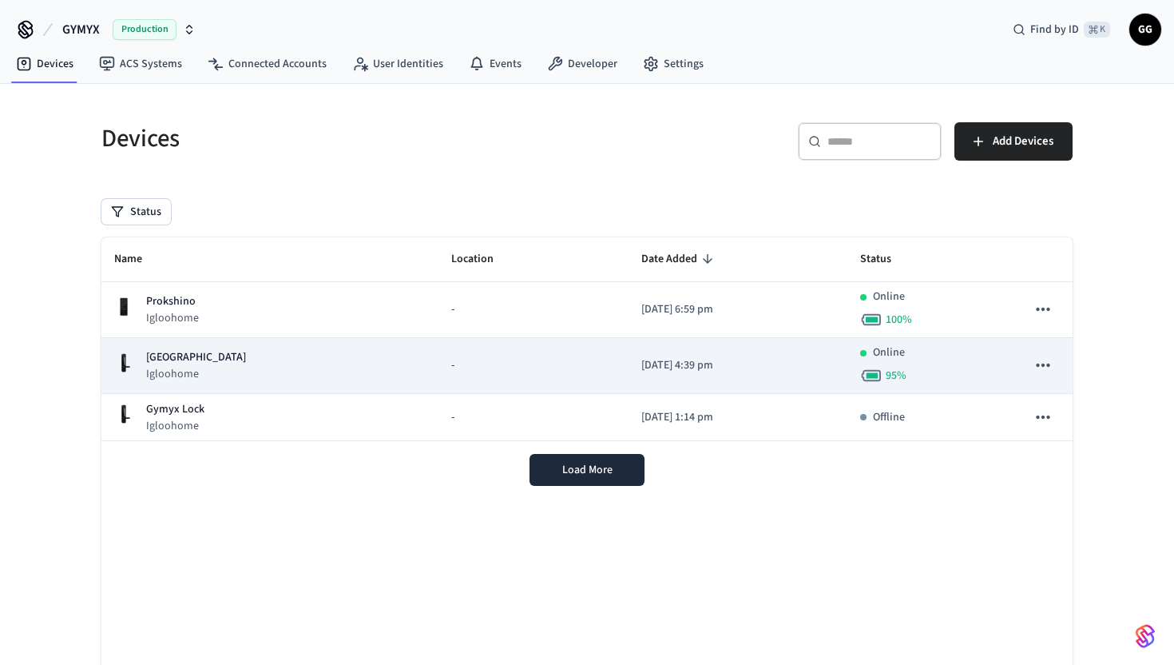
click at [202, 356] on p "[GEOGRAPHIC_DATA]" at bounding box center [196, 357] width 100 height 17
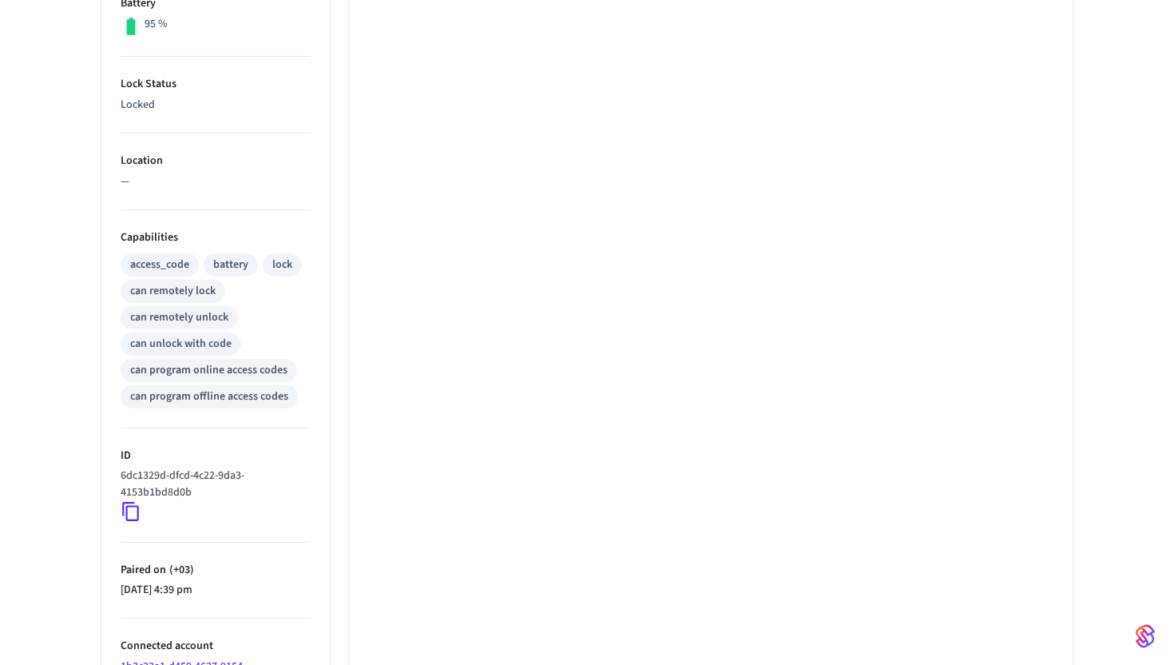
scroll to position [546, 0]
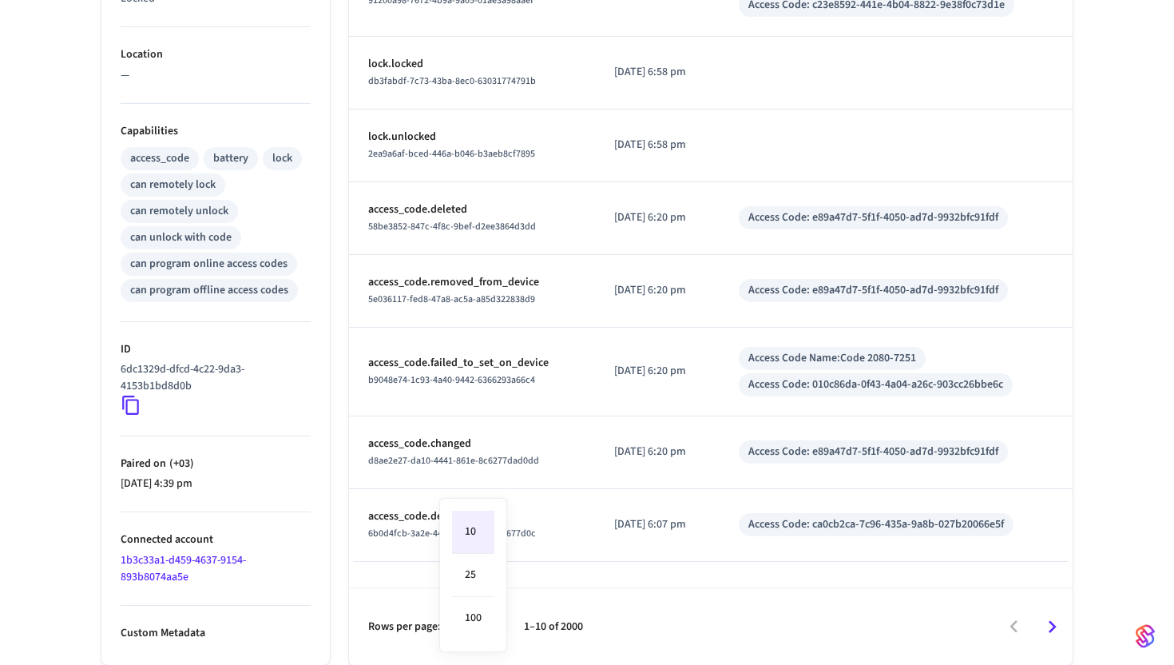
click at [483, 634] on body "GYMYX Production Find by ID ⌘ K GG Devices ACS Systems Connected Accounts User …" at bounding box center [587, 59] width 1174 height 1211
click at [483, 621] on li "100" at bounding box center [473, 618] width 42 height 42
type input "***"
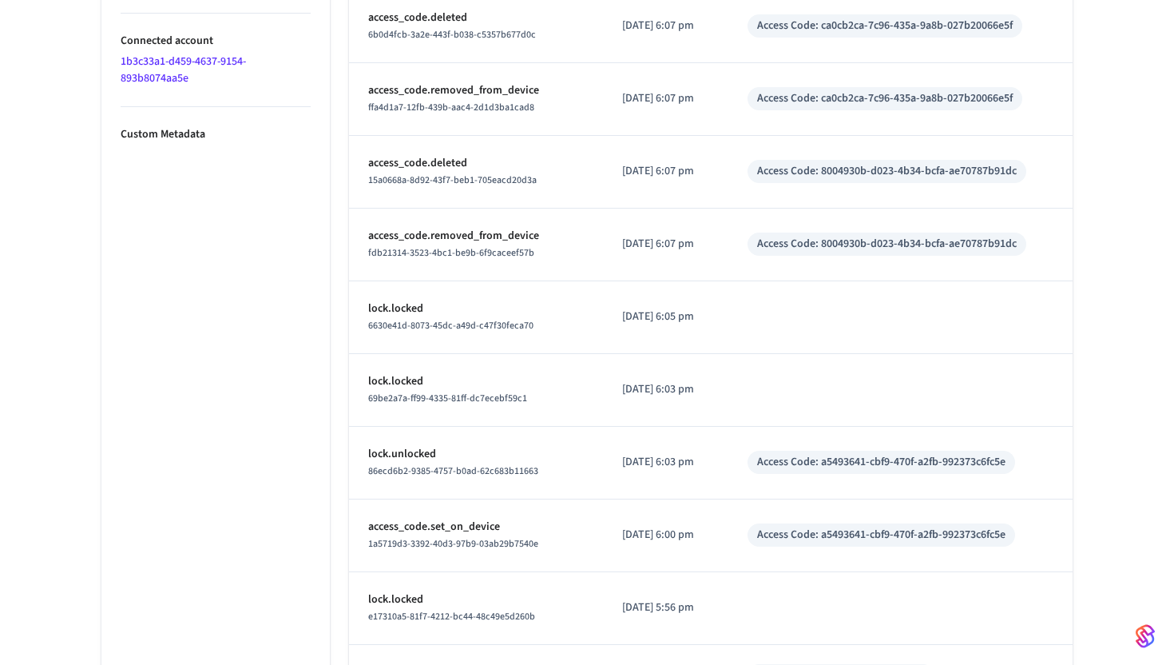
scroll to position [264, 0]
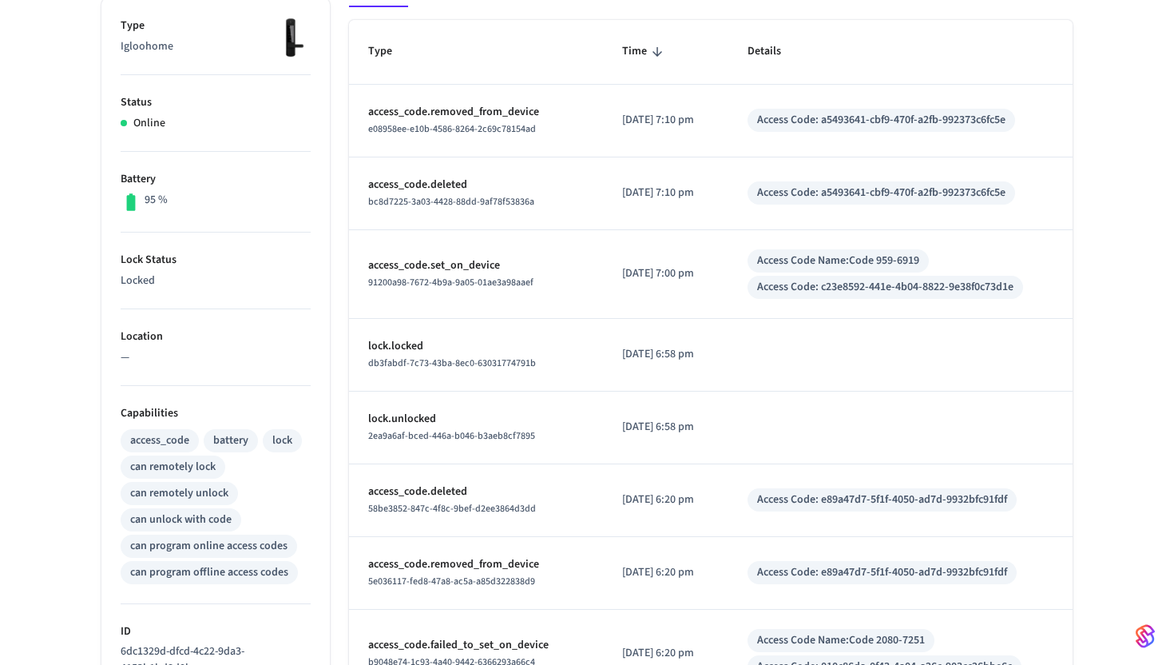
click at [919, 264] on div "Access Code Name: Code 959-6919" at bounding box center [838, 260] width 162 height 17
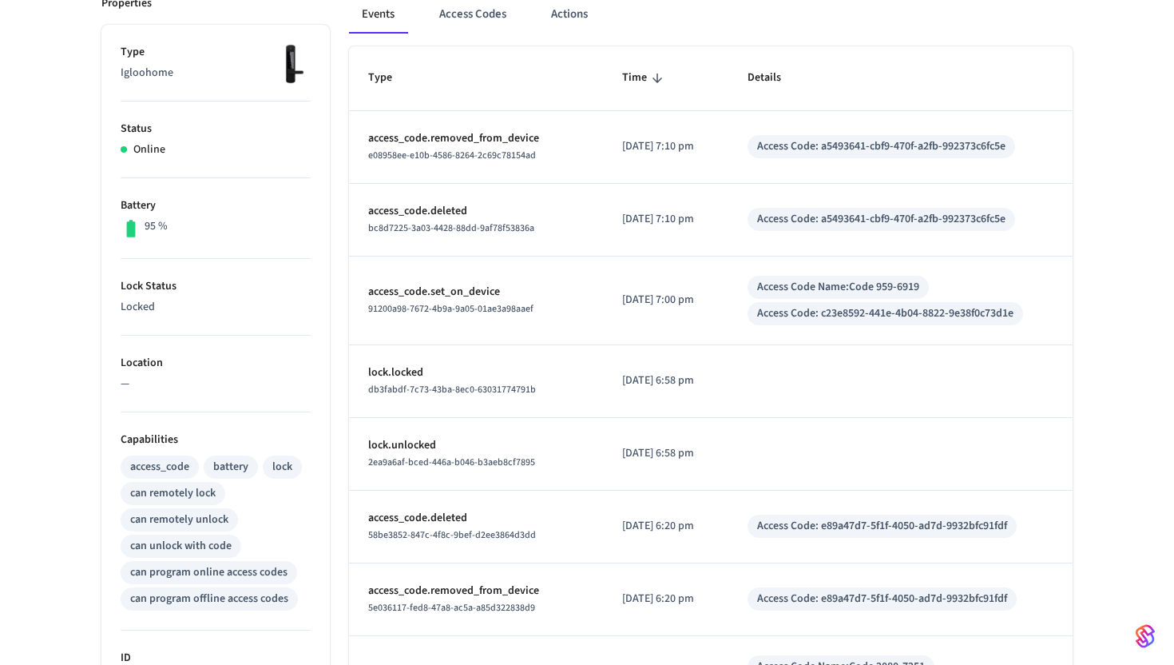
scroll to position [0, 0]
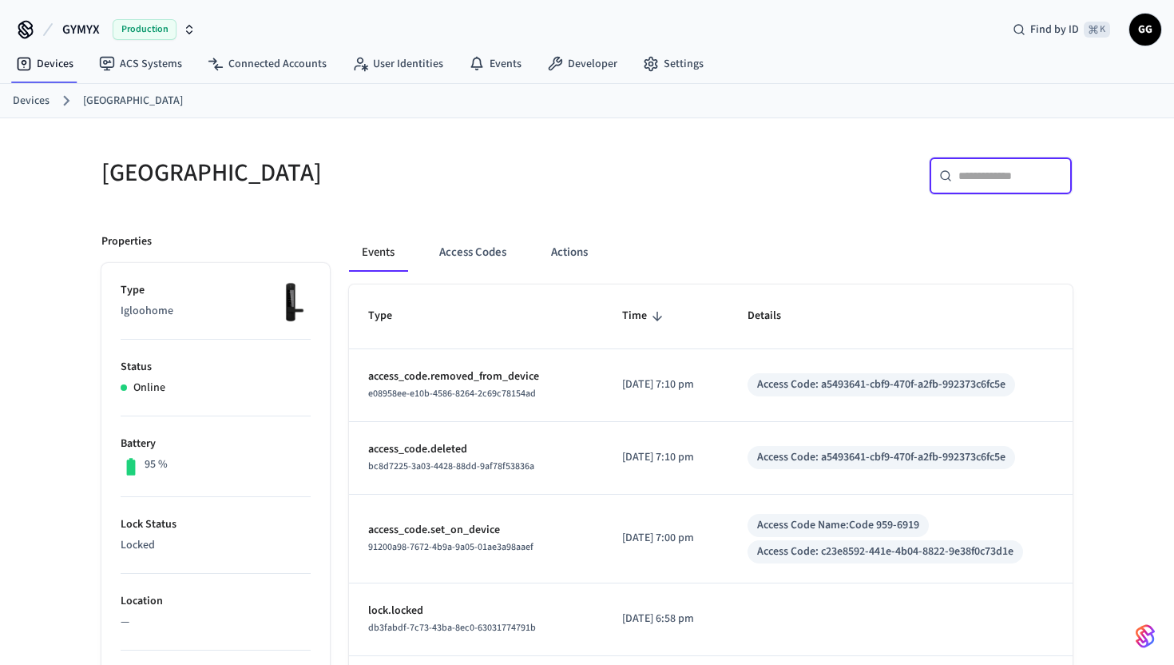
click at [985, 175] on input "text" at bounding box center [1011, 176] width 104 height 16
paste input "****"
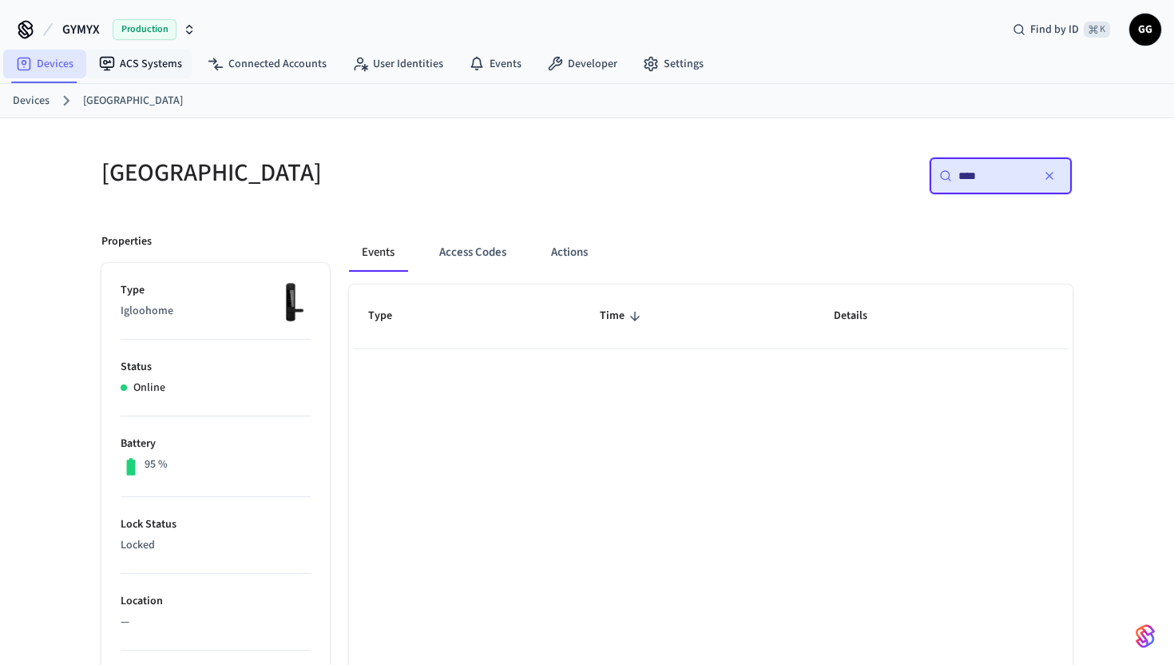
type input "****"
click at [65, 66] on link "Devices" at bounding box center [44, 64] width 83 height 29
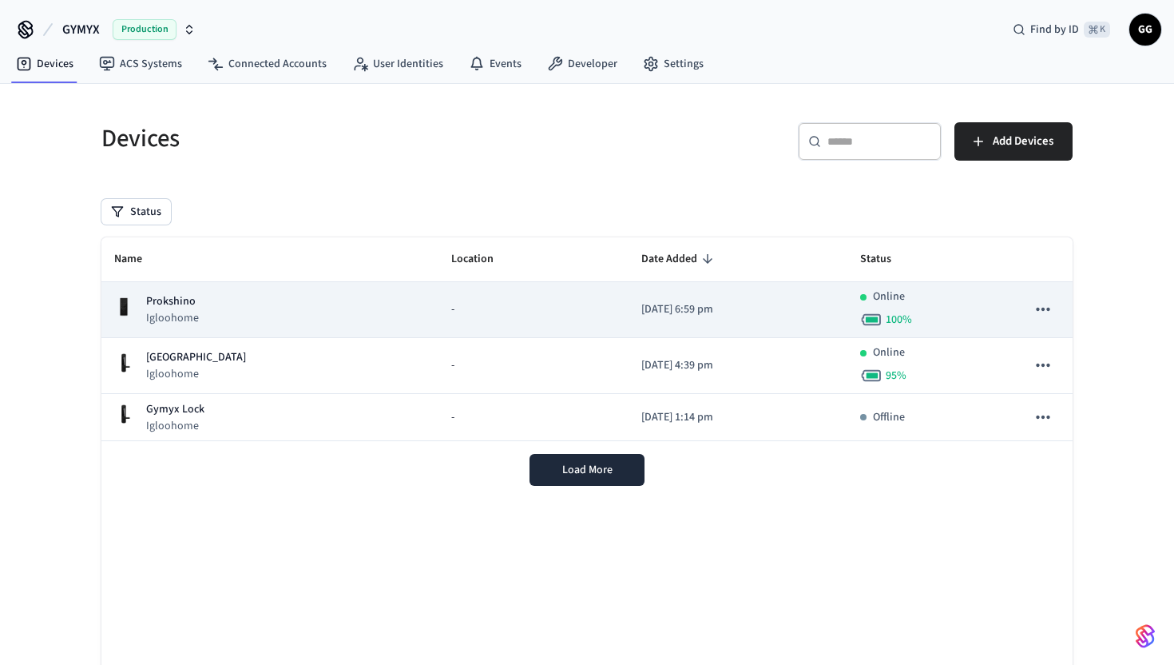
click at [178, 311] on p "Igloohome" at bounding box center [172, 318] width 53 height 16
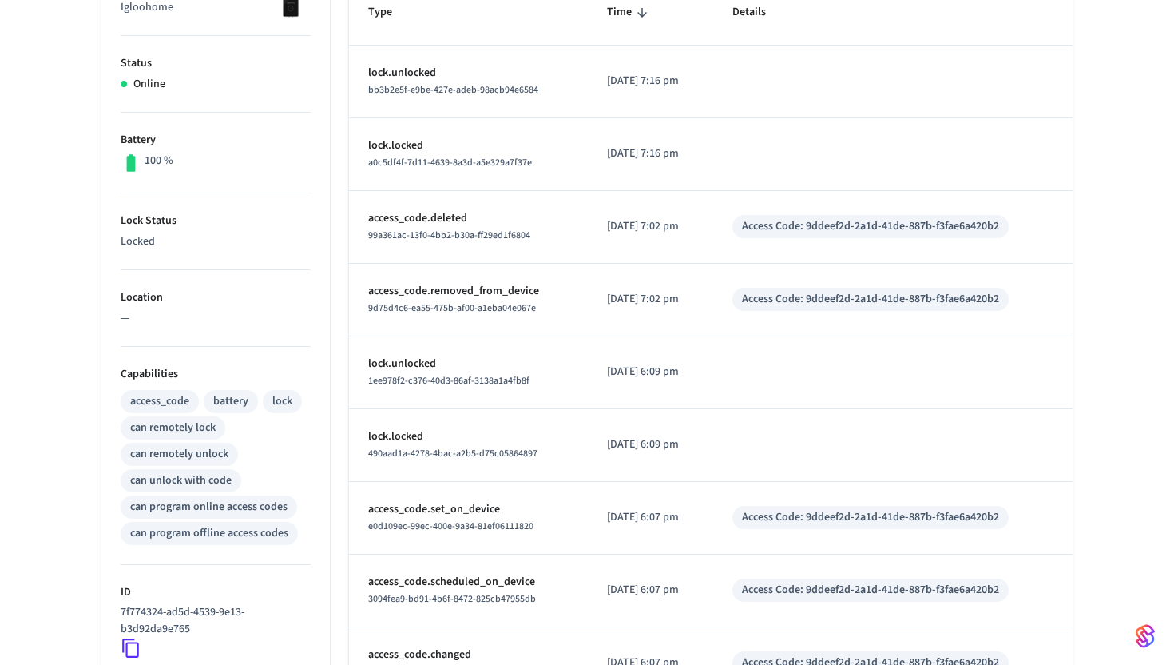
scroll to position [546, 0]
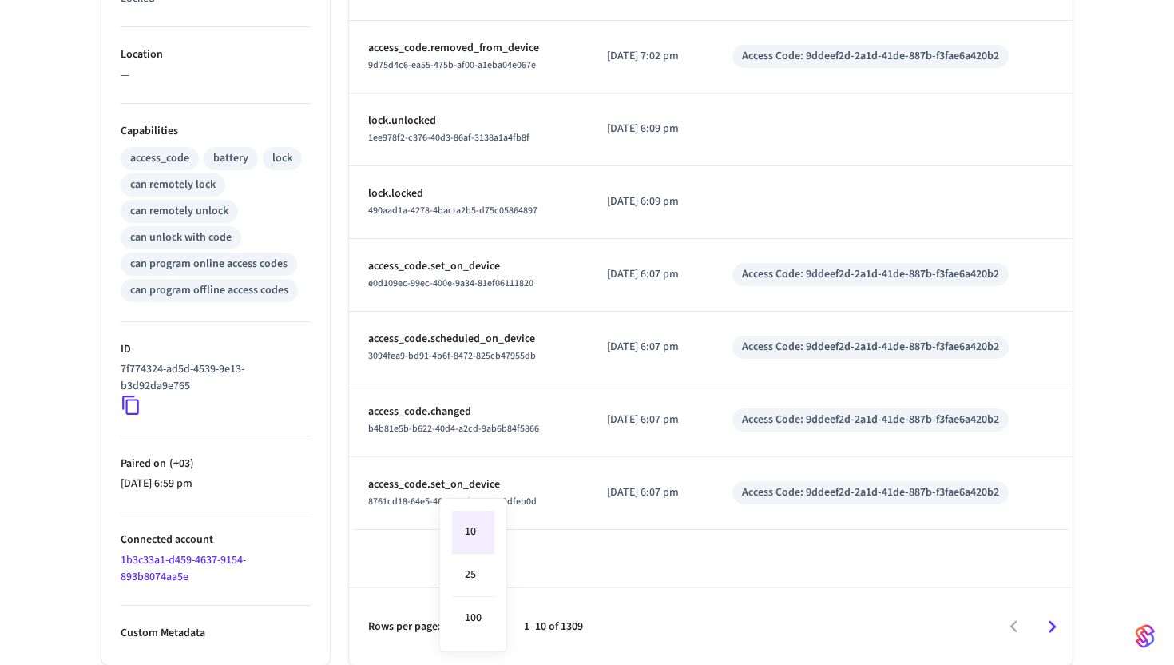
click at [484, 625] on body "GYMYX Production Find by ID ⌘ K GG Devices ACS Systems Connected Accounts User …" at bounding box center [587, 59] width 1174 height 1211
click at [479, 625] on li "100" at bounding box center [473, 618] width 42 height 42
type input "***"
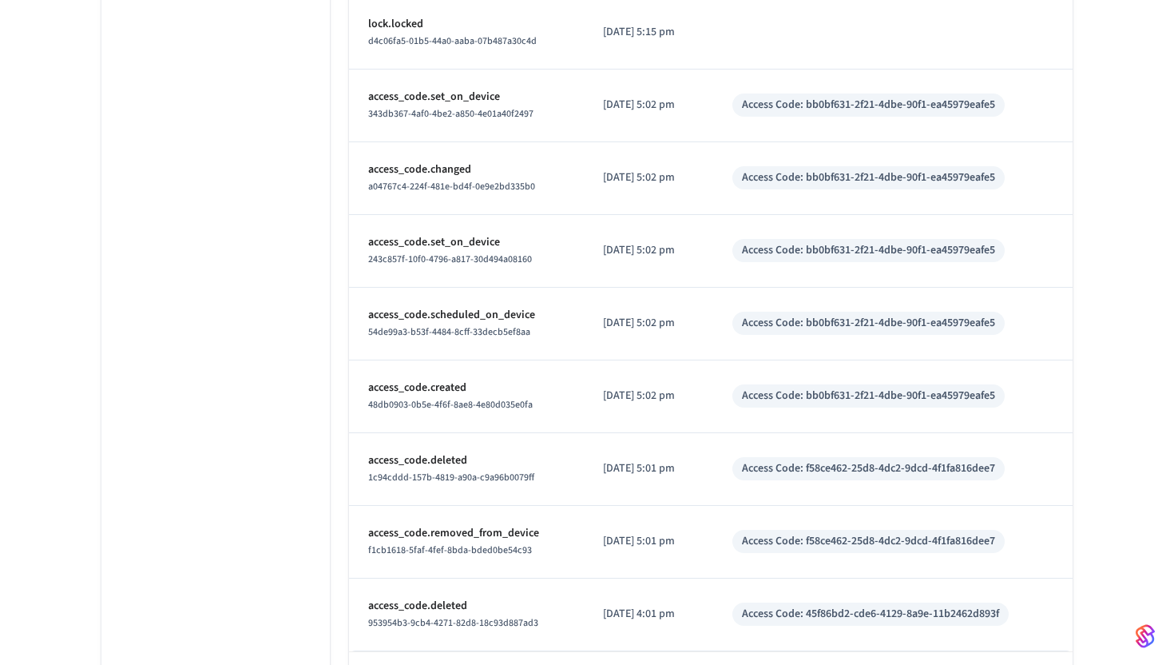
scroll to position [7095, 0]
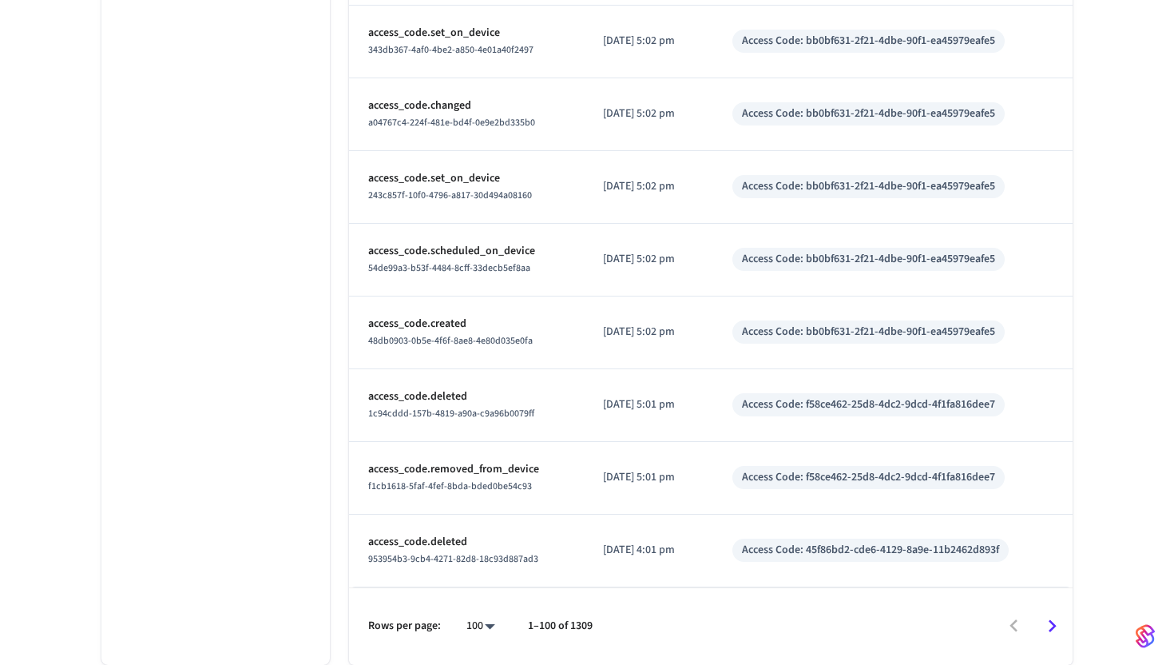
click at [1047, 627] on icon "Go to next page" at bounding box center [1052, 626] width 25 height 25
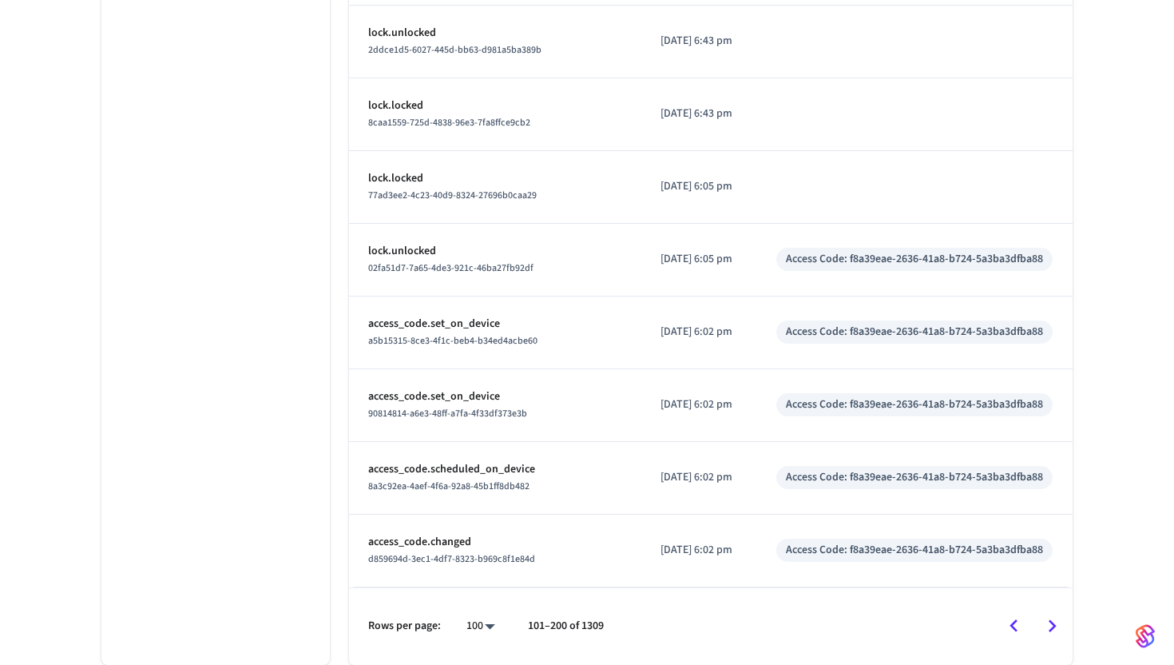
scroll to position [7031, 0]
click at [1050, 623] on icon "Go to next page" at bounding box center [1052, 626] width 25 height 25
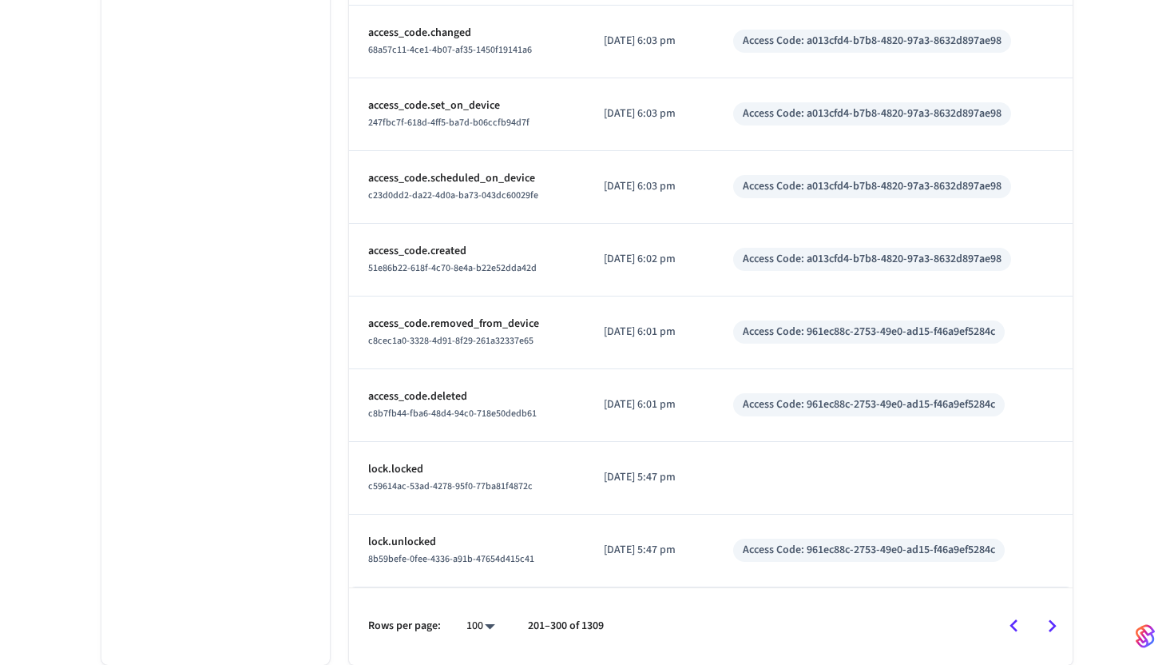
click at [788, 555] on div "Access Code: 961ec88c-2753-49e0-ad15-f46a9ef5284c" at bounding box center [869, 550] width 252 height 17
click at [1053, 623] on icon "Go to next page" at bounding box center [1053, 625] width 8 height 13
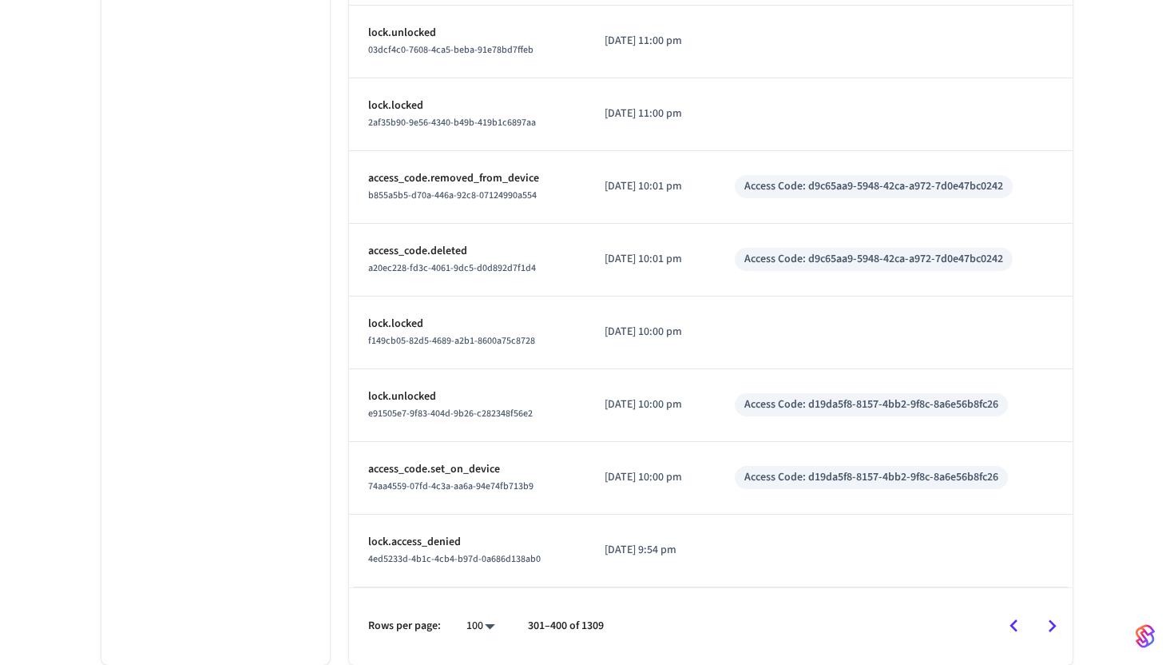
click at [1014, 632] on icon "Go to previous page" at bounding box center [1014, 626] width 25 height 25
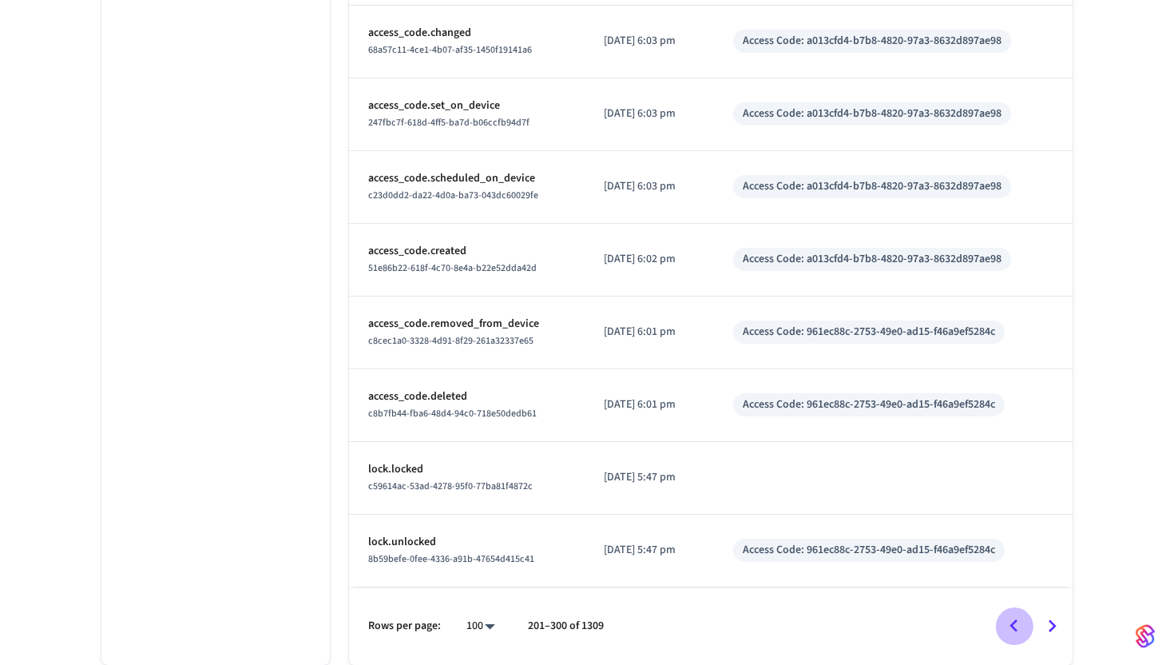
click at [1014, 632] on icon "Go to previous page" at bounding box center [1014, 626] width 25 height 25
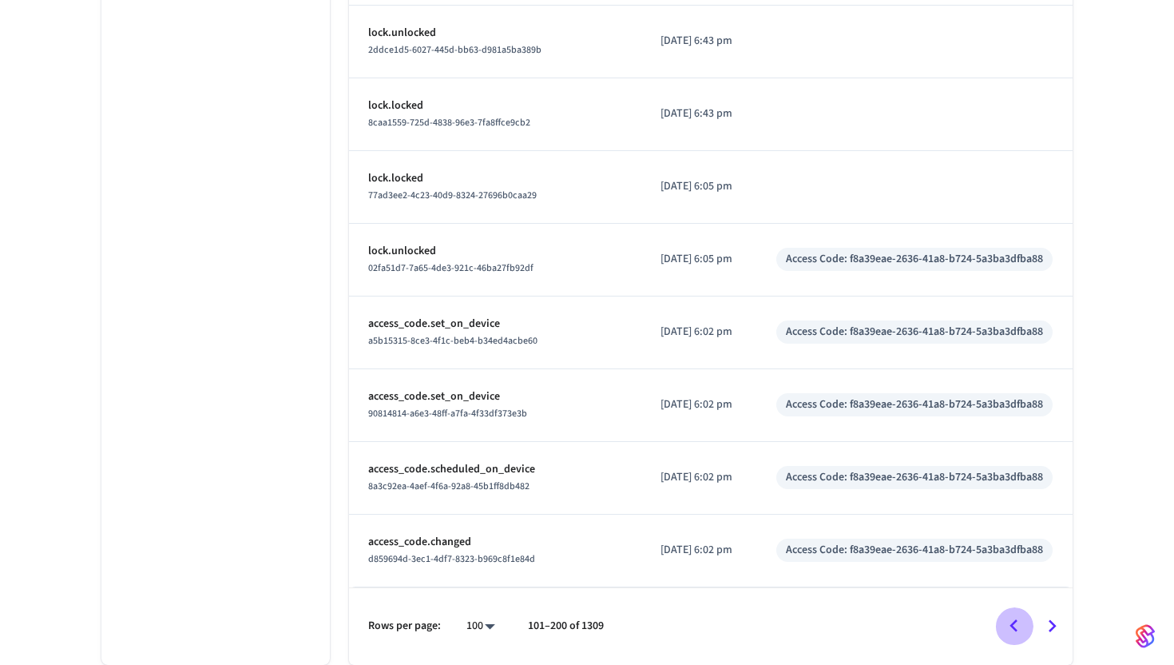
click at [1014, 632] on icon "Go to previous page" at bounding box center [1014, 626] width 25 height 25
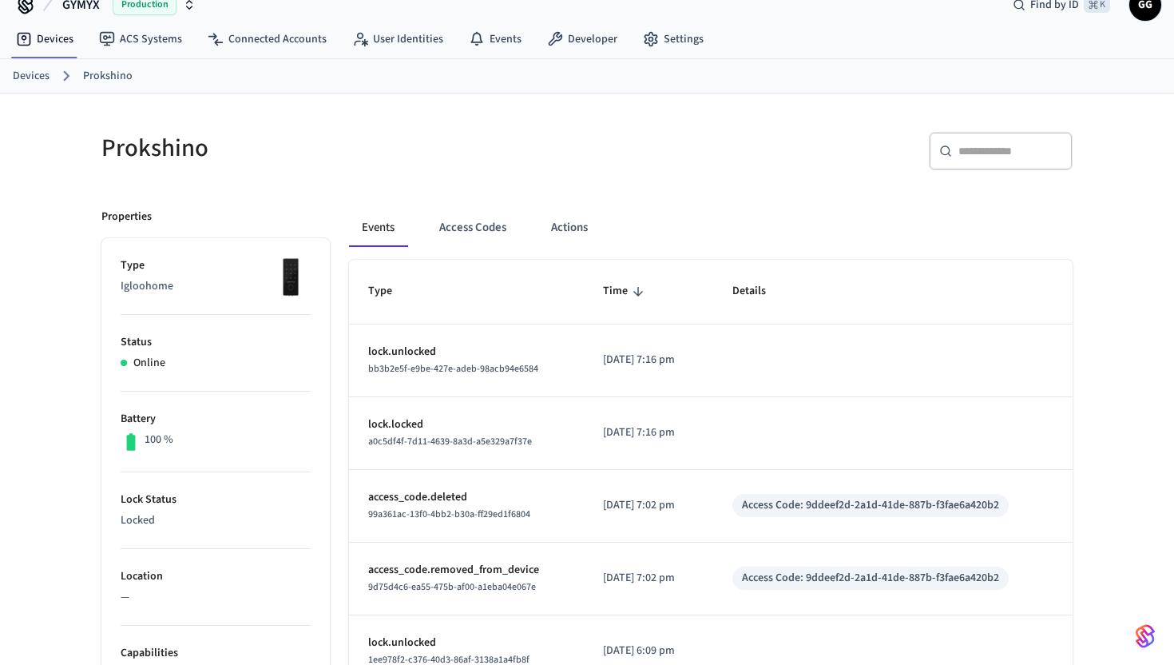
scroll to position [0, 0]
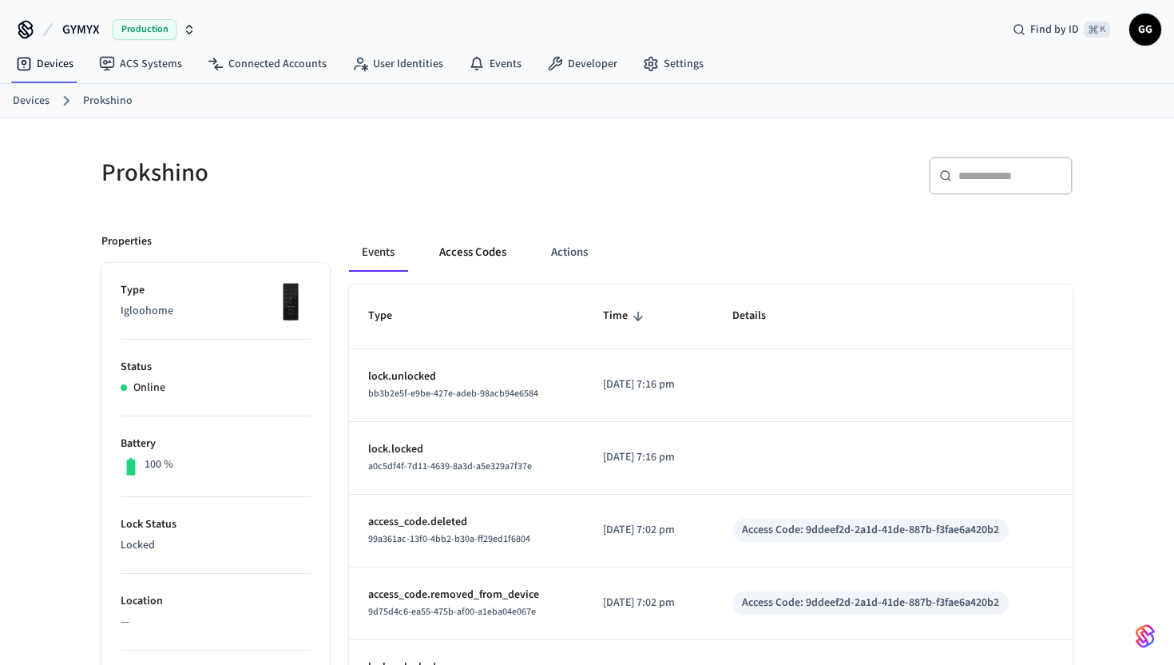
click at [496, 253] on button "Access Codes" at bounding box center [473, 252] width 93 height 38
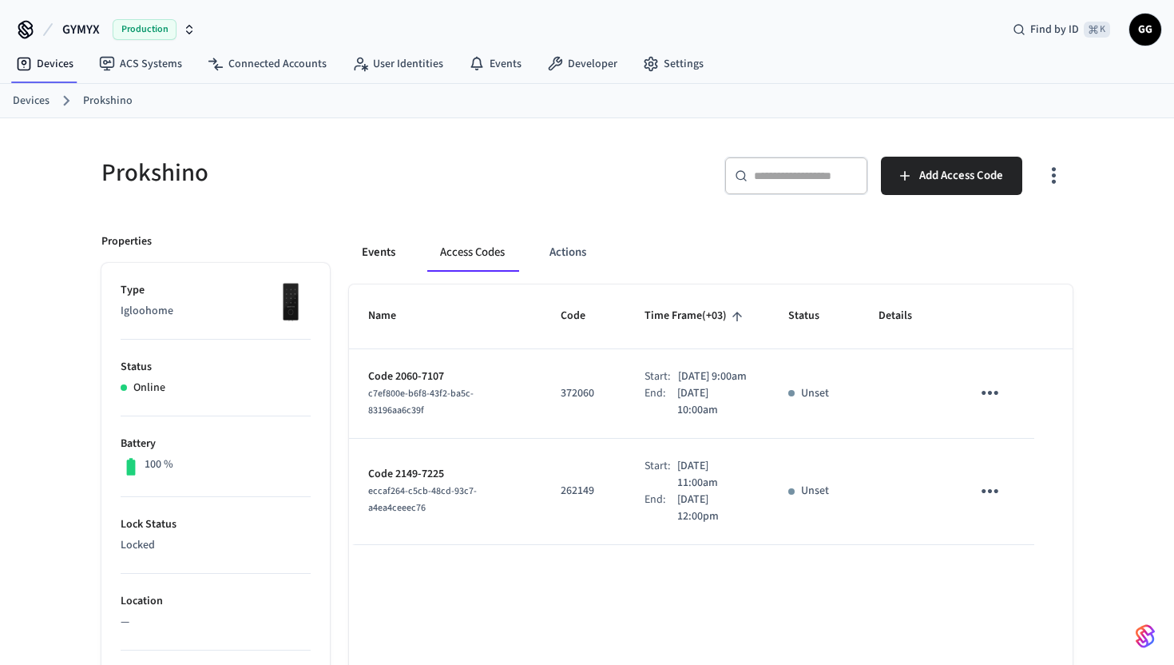
click at [389, 262] on button "Events" at bounding box center [378, 252] width 59 height 38
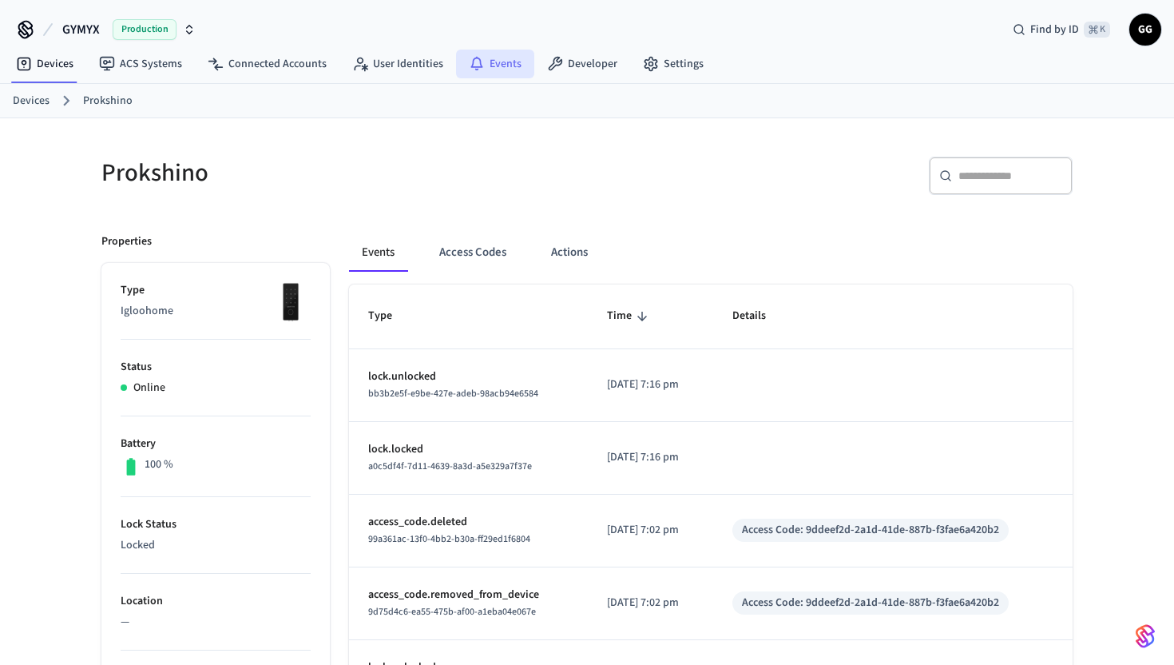
click at [483, 51] on link "Events" at bounding box center [495, 64] width 78 height 29
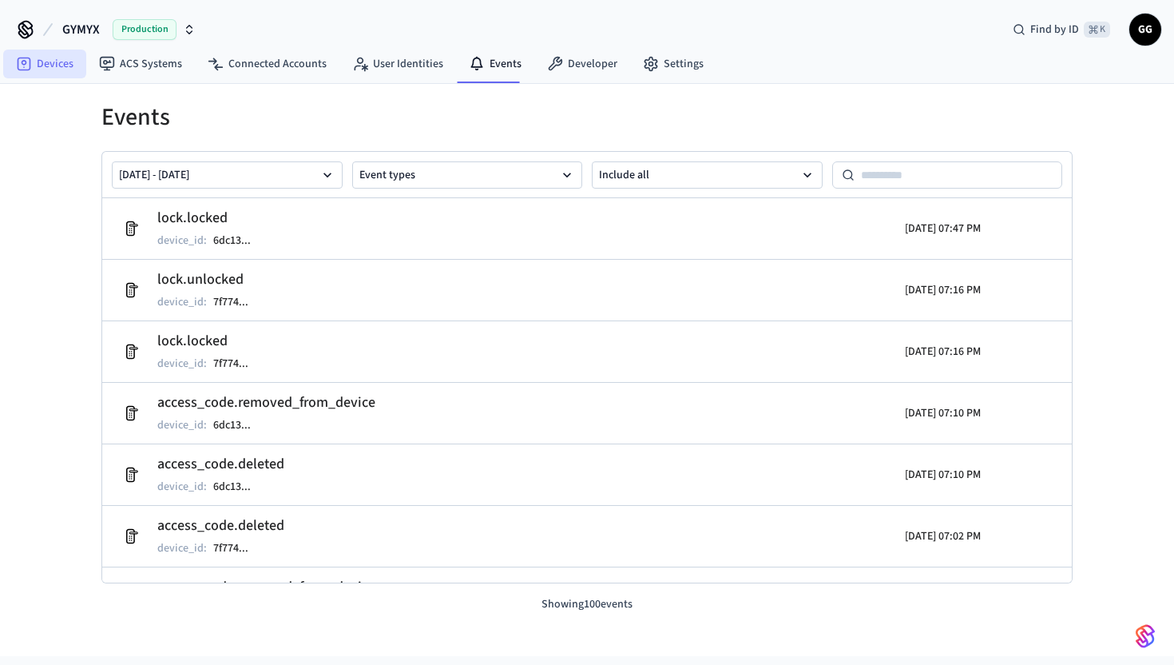
click at [31, 66] on icon at bounding box center [24, 64] width 16 height 16
